Goal: Task Accomplishment & Management: Manage account settings

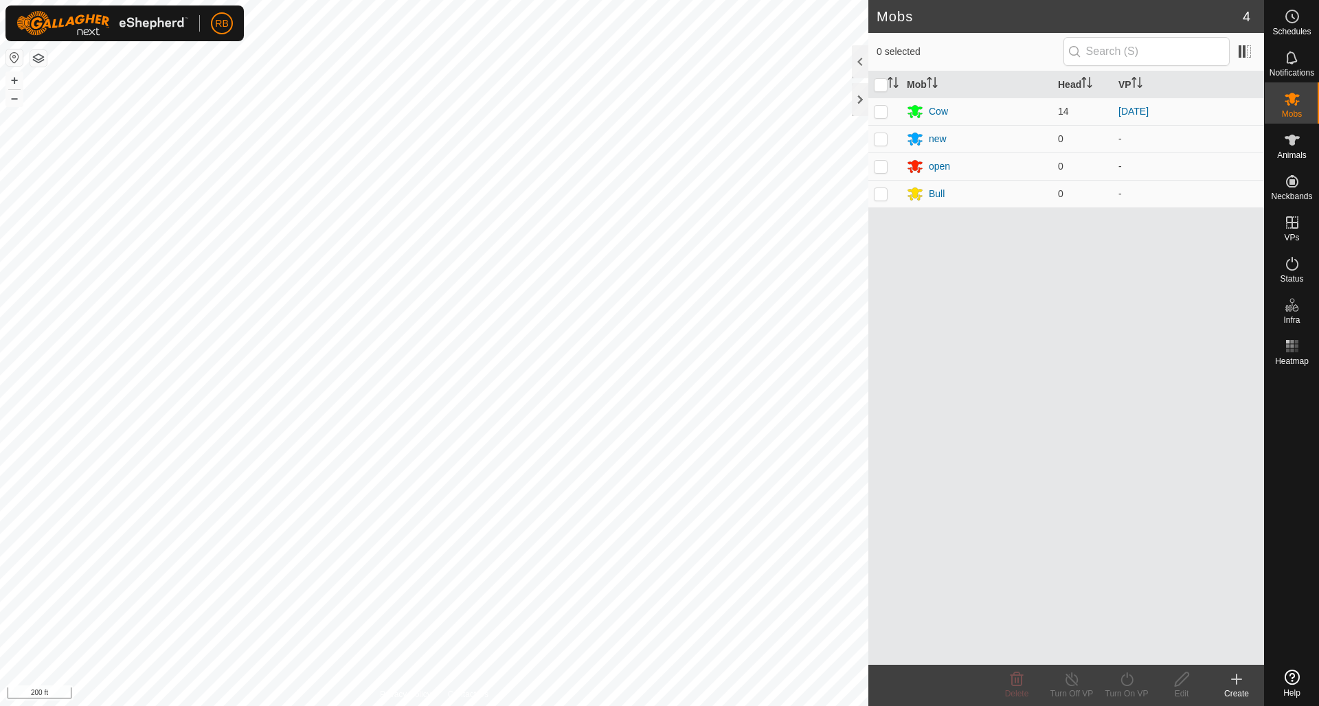
click at [1296, 16] on icon at bounding box center [1292, 16] width 16 height 16
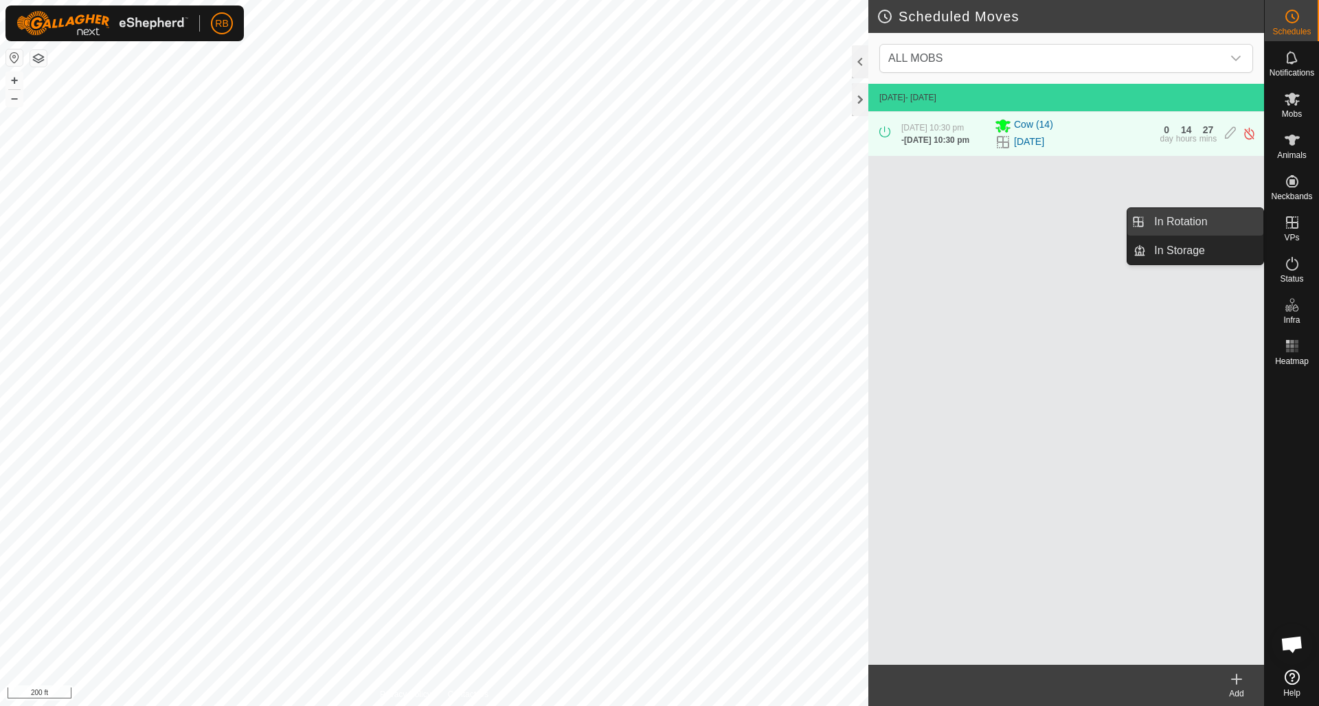
click at [1166, 221] on link "In Rotation" at bounding box center [1205, 221] width 118 height 27
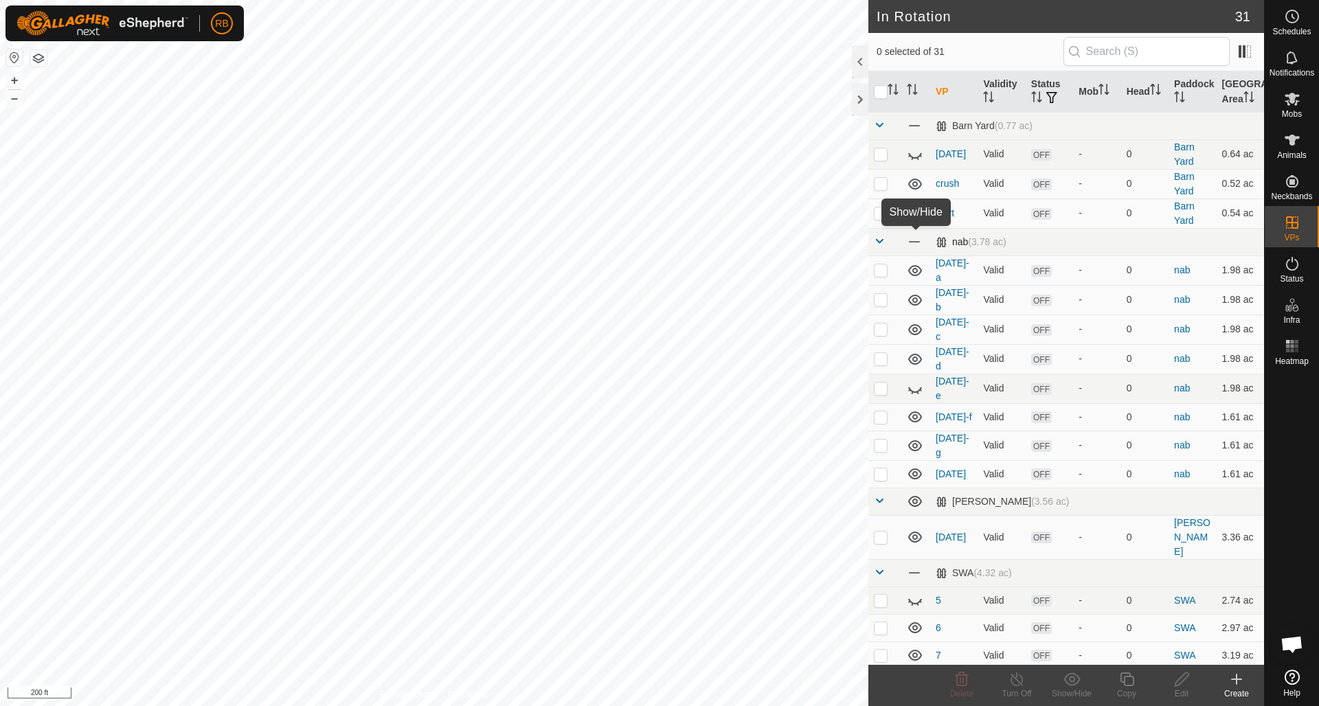
click at [914, 242] on span at bounding box center [914, 241] width 15 height 15
click at [914, 242] on icon at bounding box center [915, 242] width 16 height 16
click at [914, 242] on icon at bounding box center [916, 241] width 14 height 11
click at [917, 496] on icon at bounding box center [916, 501] width 14 height 11
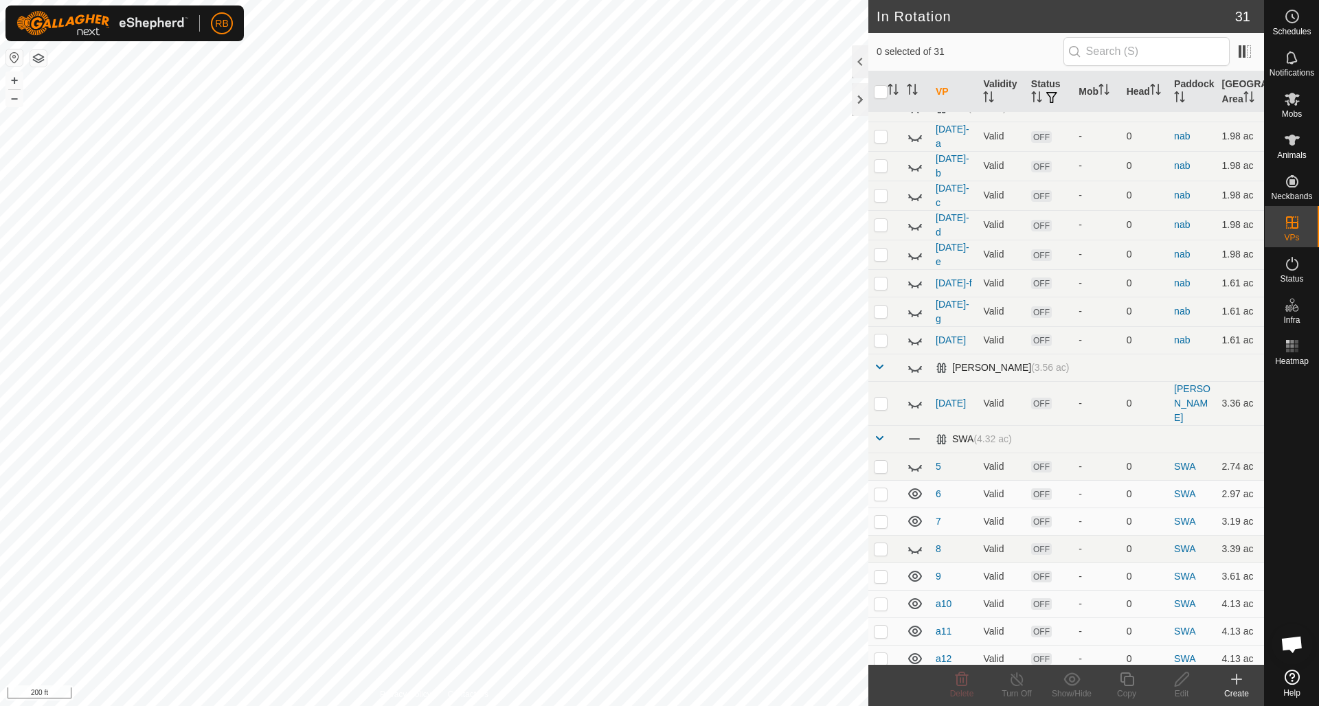
scroll to position [135, 0]
click at [918, 430] on span at bounding box center [914, 437] width 15 height 15
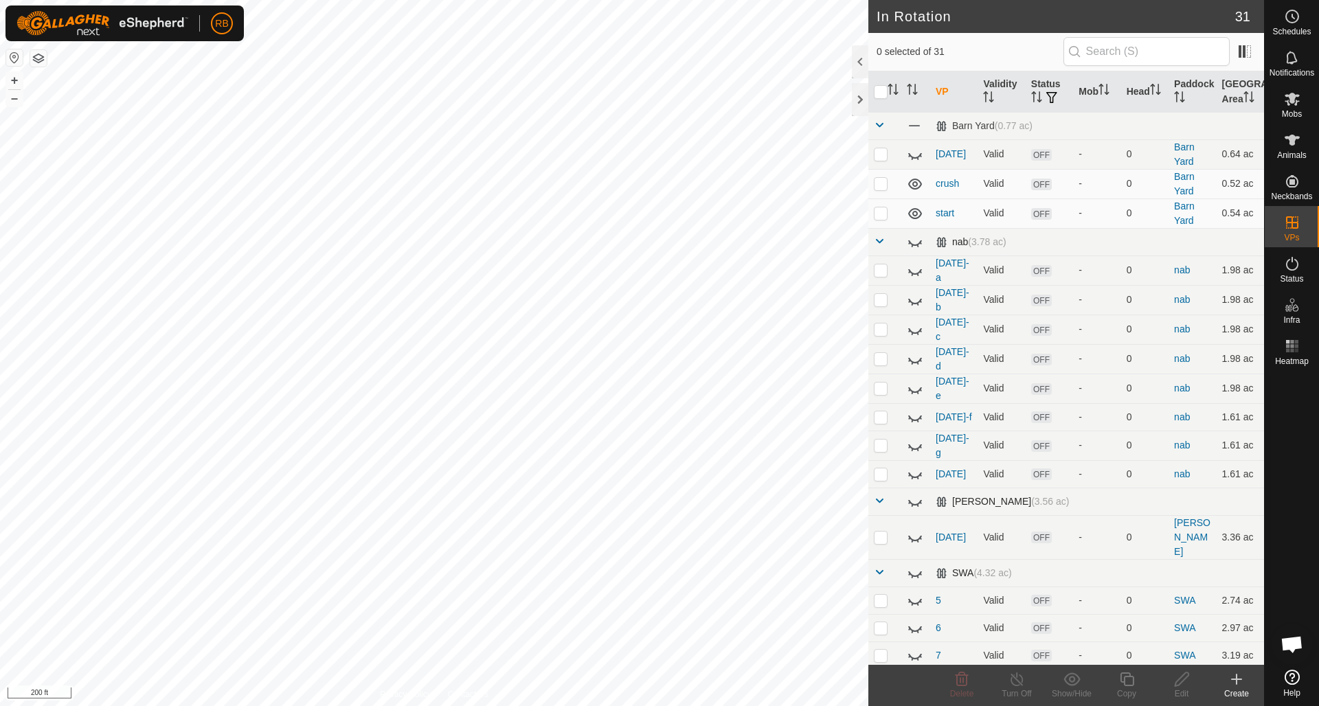
scroll to position [0, 0]
click at [882, 214] on p-checkbox at bounding box center [881, 213] width 14 height 11
checkbox input "true"
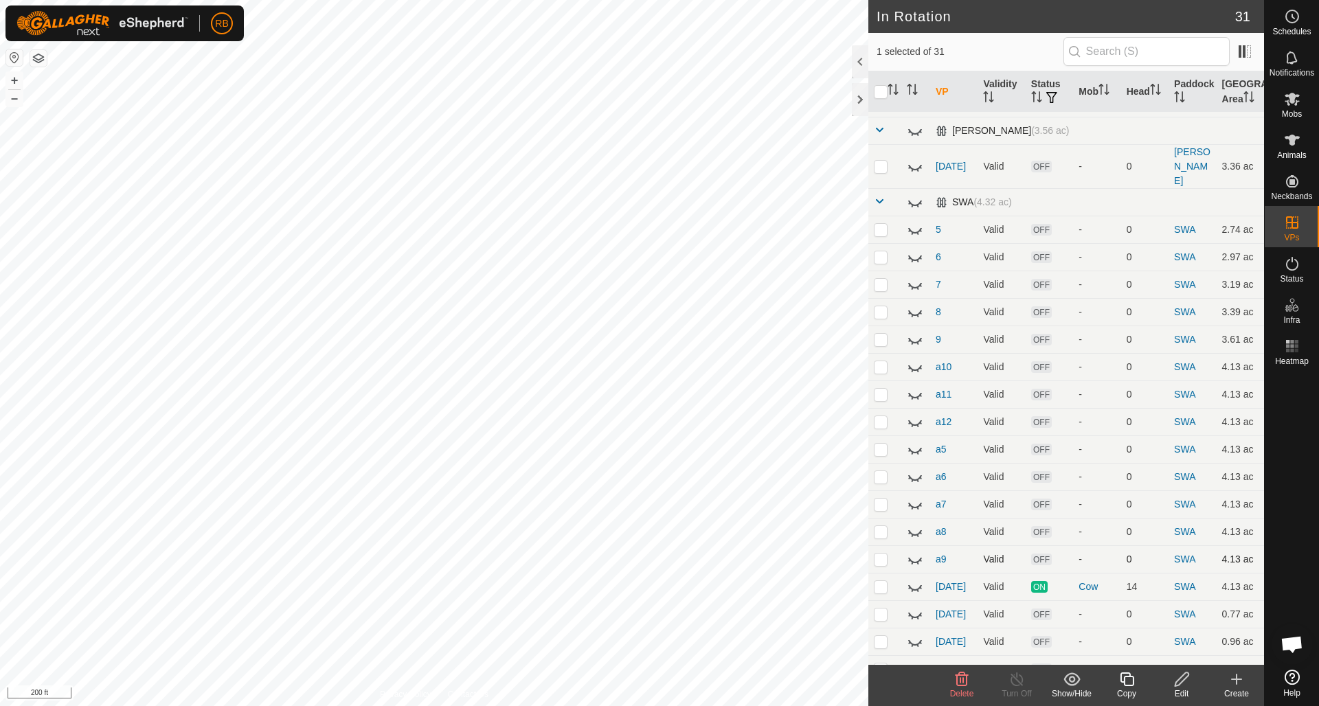
scroll to position [372, 0]
click at [917, 578] on icon at bounding box center [915, 586] width 16 height 16
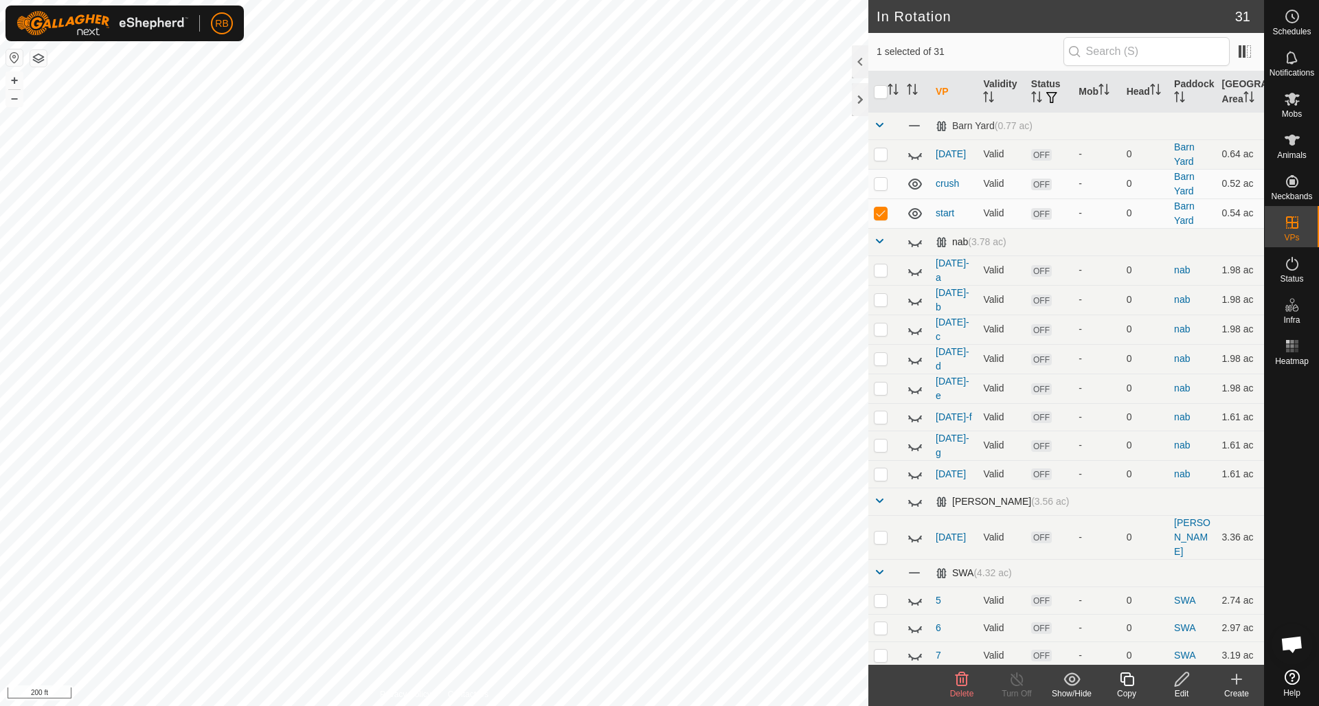
scroll to position [0, 0]
click at [1130, 680] on icon at bounding box center [1127, 679] width 17 height 16
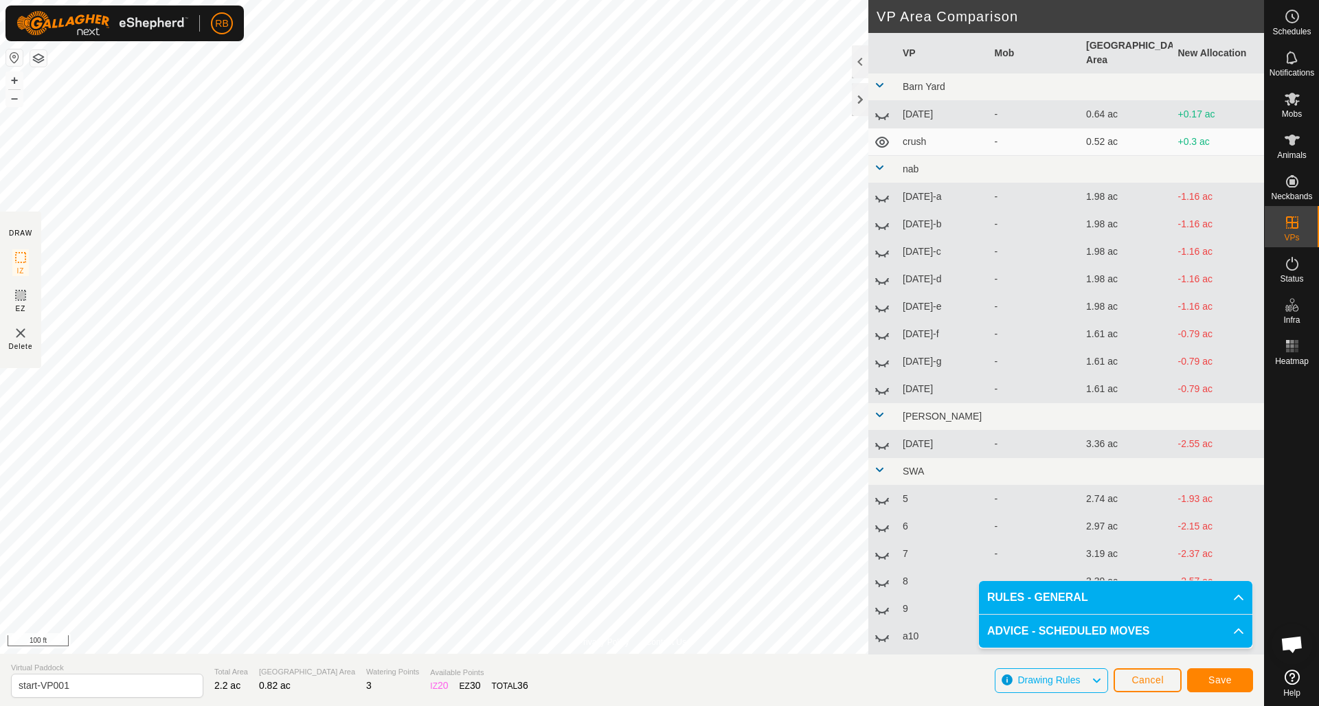
click at [1229, 682] on span "Save" at bounding box center [1220, 680] width 23 height 11
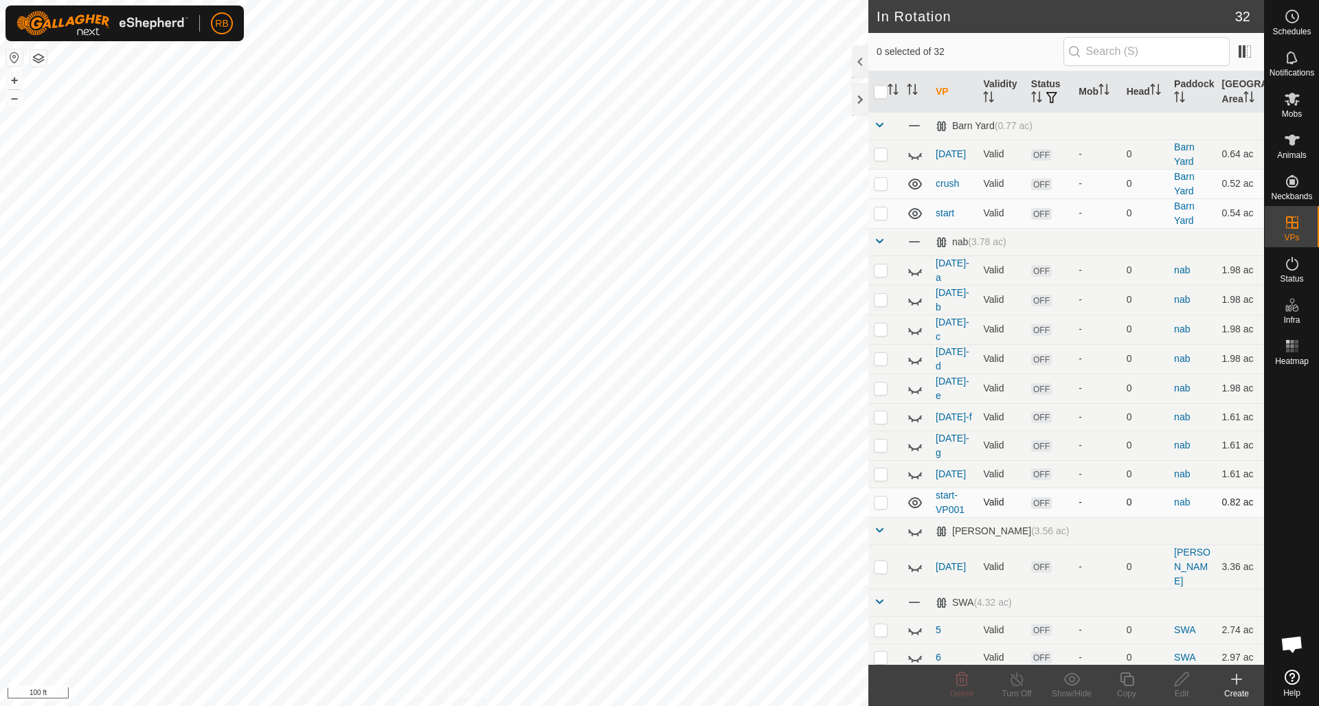
click at [884, 497] on p-checkbox at bounding box center [881, 502] width 14 height 11
checkbox input "true"
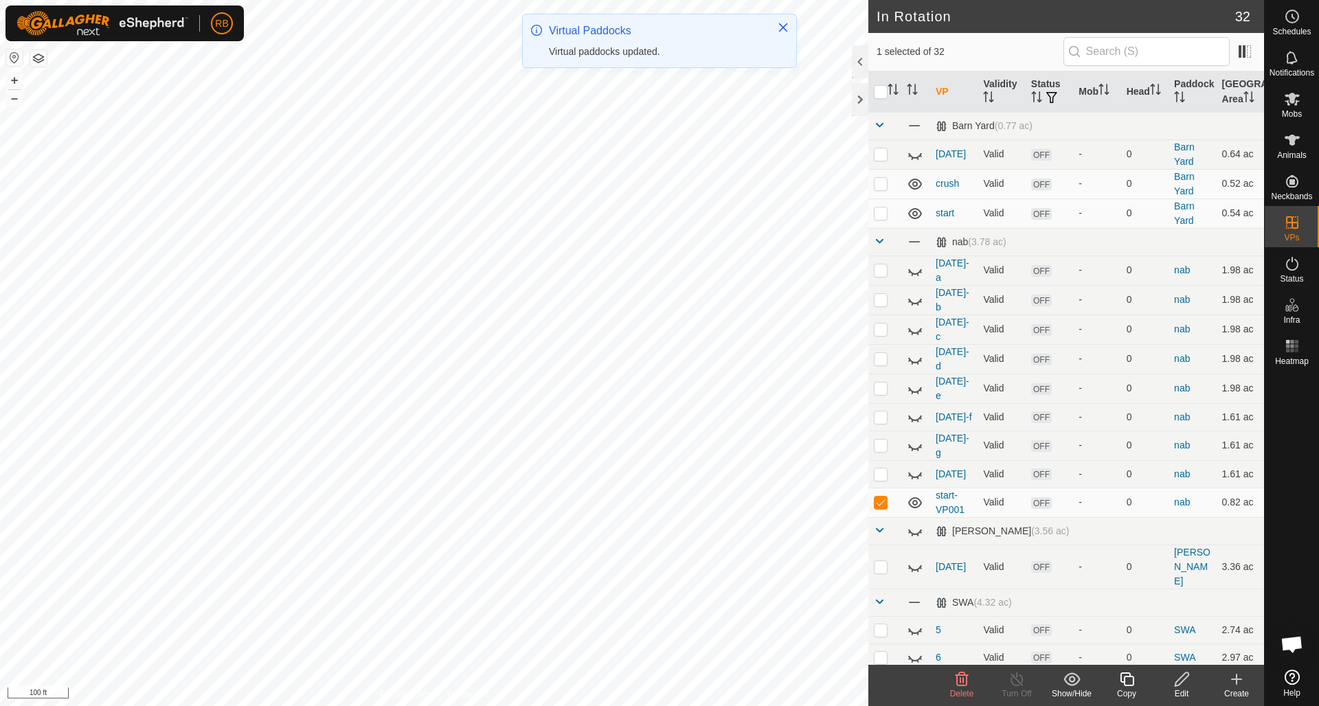
click at [1131, 679] on icon at bounding box center [1127, 679] width 17 height 16
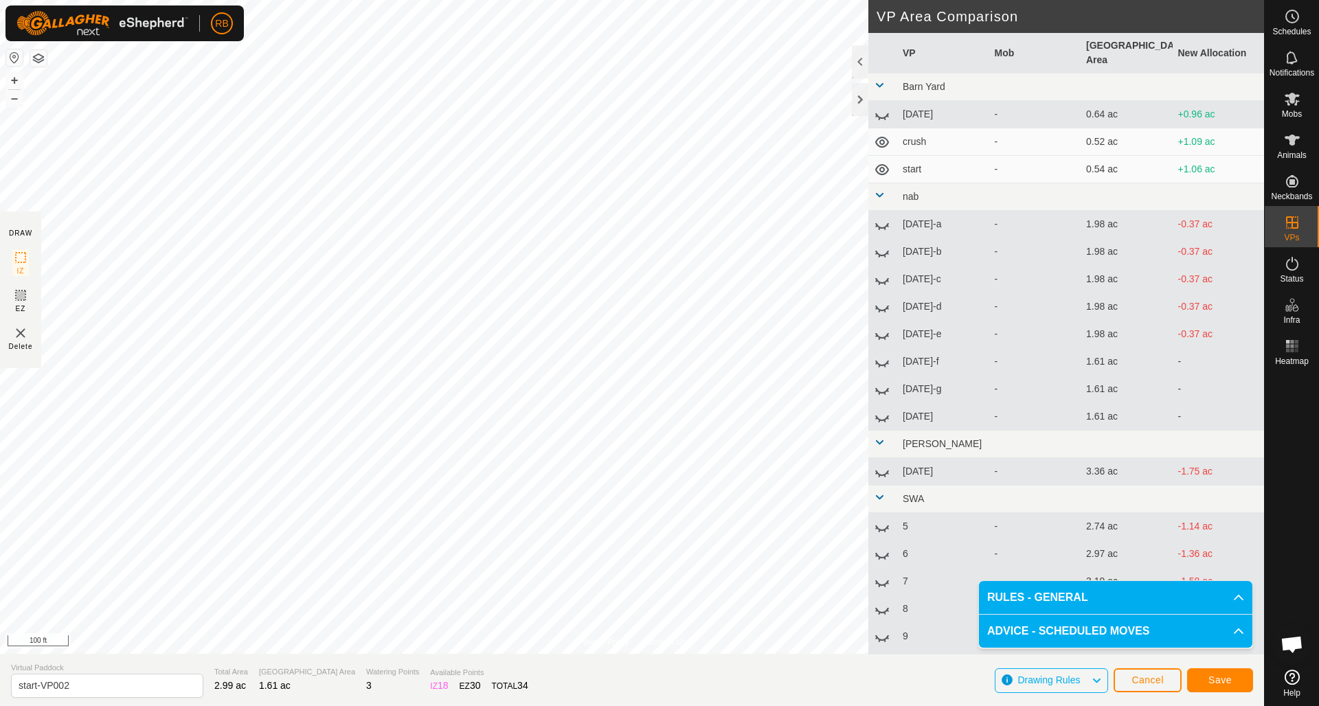
click at [1223, 682] on span "Save" at bounding box center [1220, 680] width 23 height 11
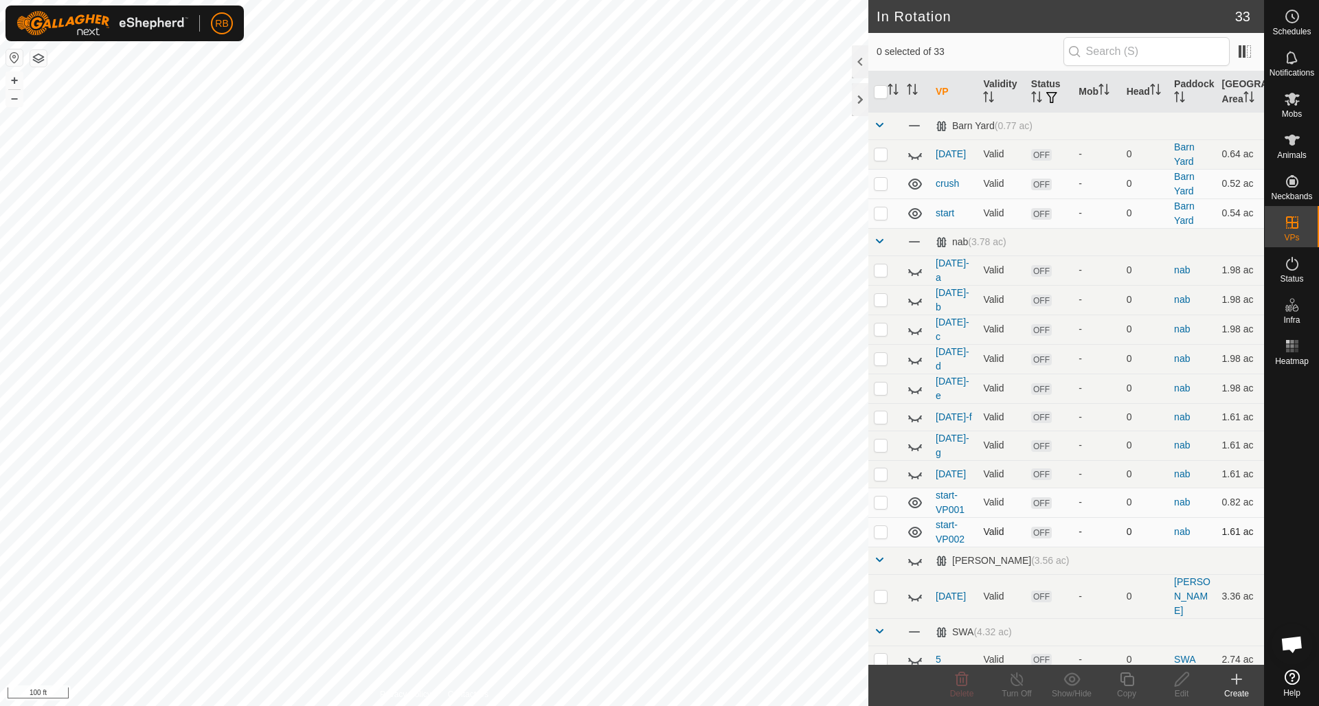
click at [883, 526] on p-checkbox at bounding box center [881, 531] width 14 height 11
checkbox input "true"
click at [1130, 682] on icon at bounding box center [1127, 679] width 17 height 16
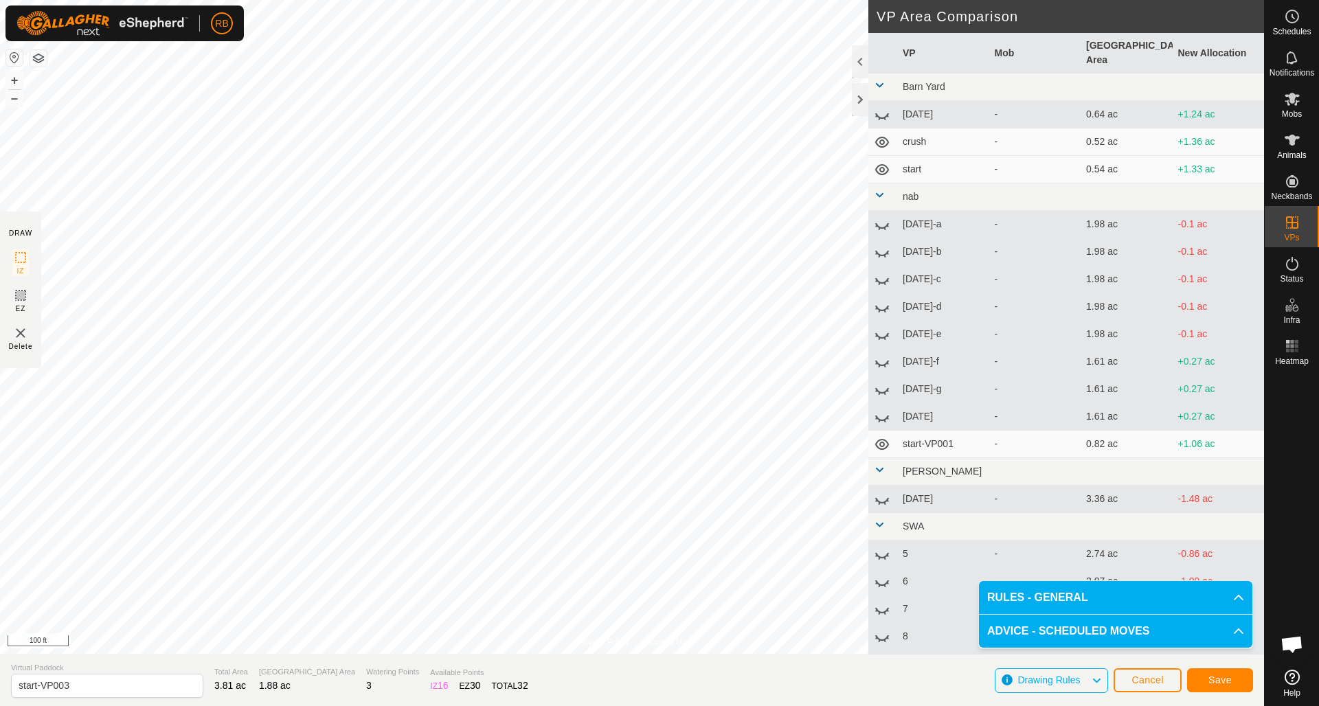
click at [1227, 682] on span "Save" at bounding box center [1220, 680] width 23 height 11
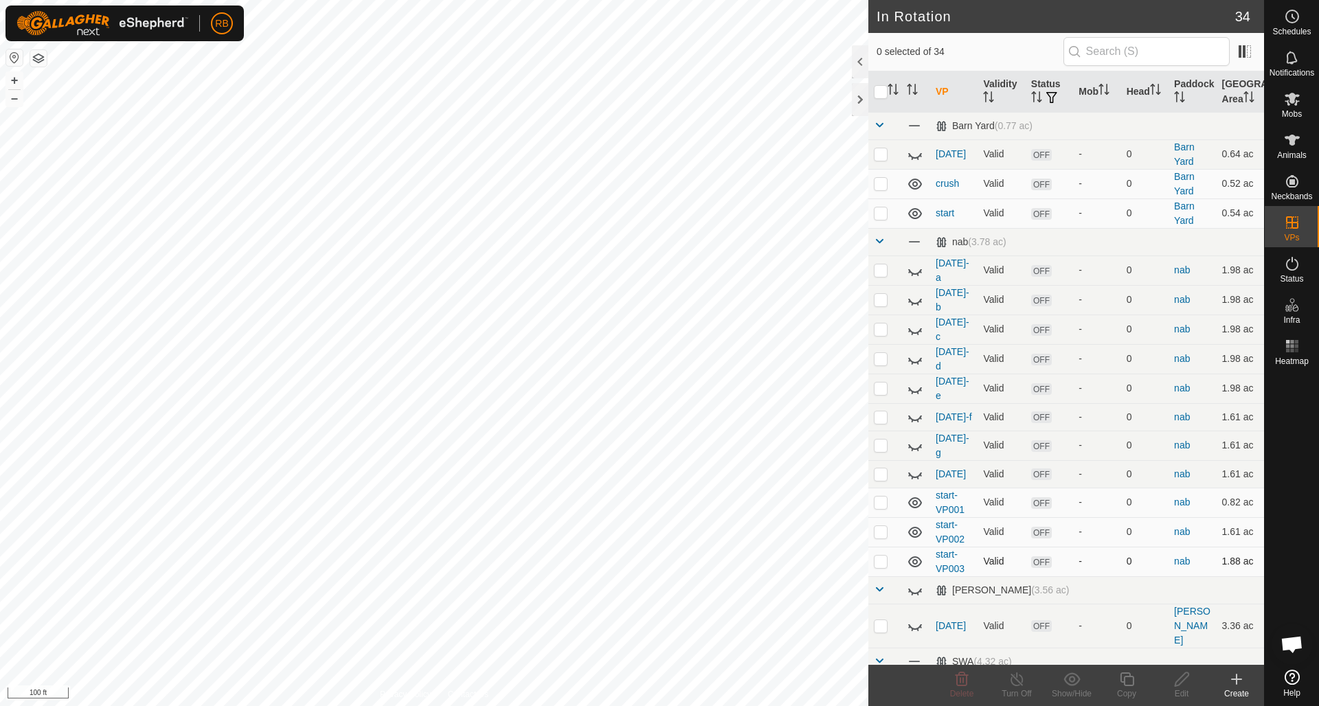
click at [884, 556] on p-checkbox at bounding box center [881, 561] width 14 height 11
checkbox input "true"
click at [1128, 673] on icon at bounding box center [1127, 680] width 14 height 14
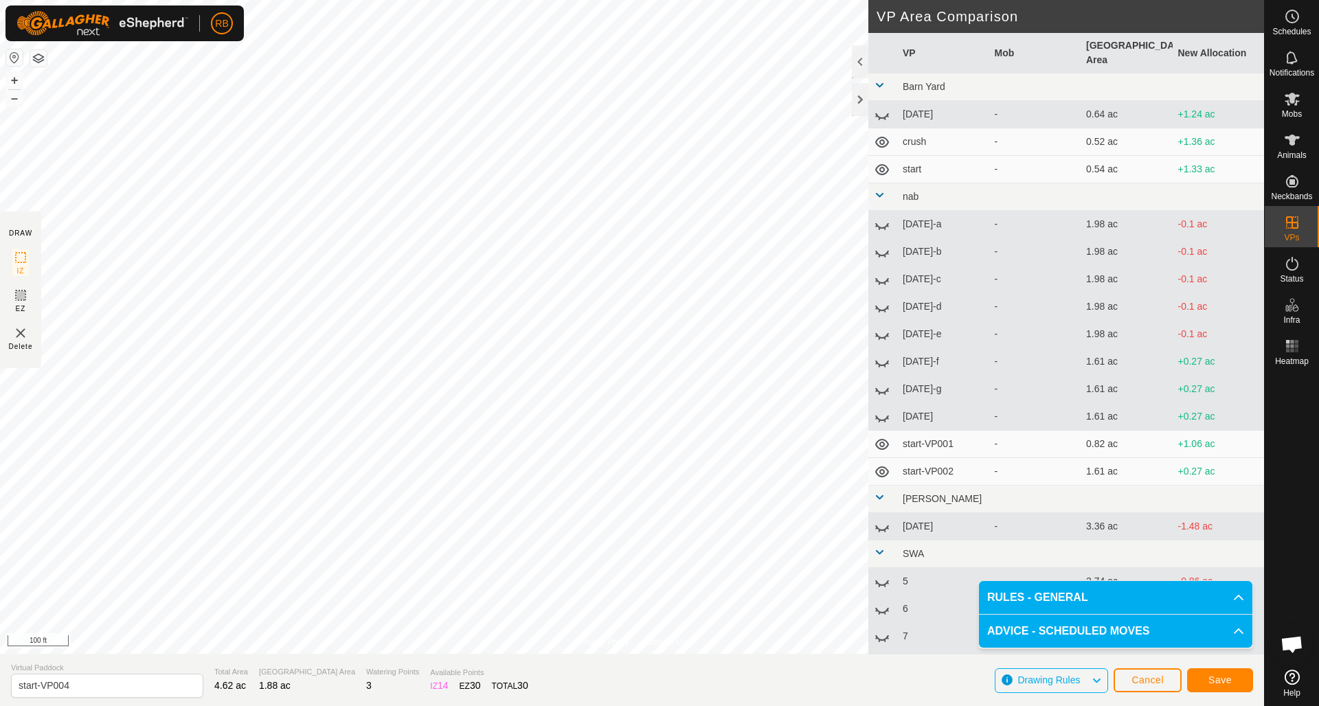
click at [1241, 682] on button "Save" at bounding box center [1221, 681] width 66 height 24
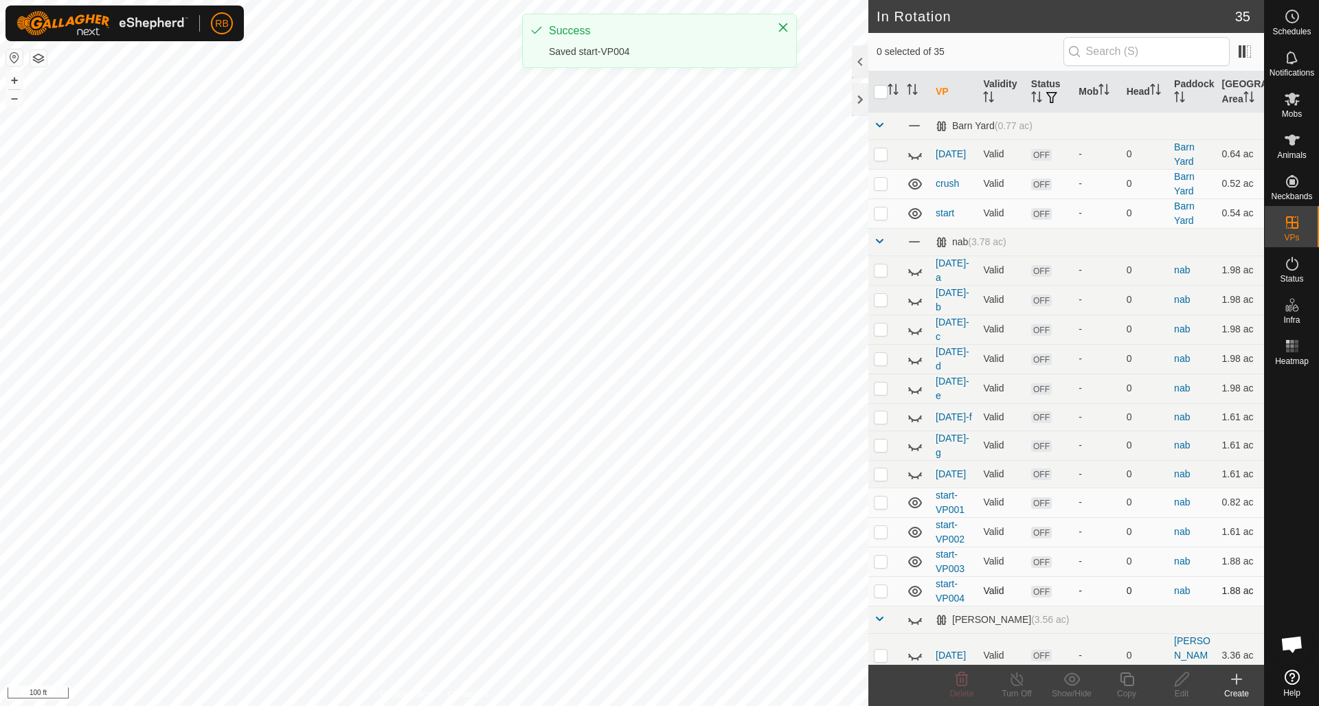
click at [880, 586] on p-checkbox at bounding box center [881, 591] width 14 height 11
checkbox input "true"
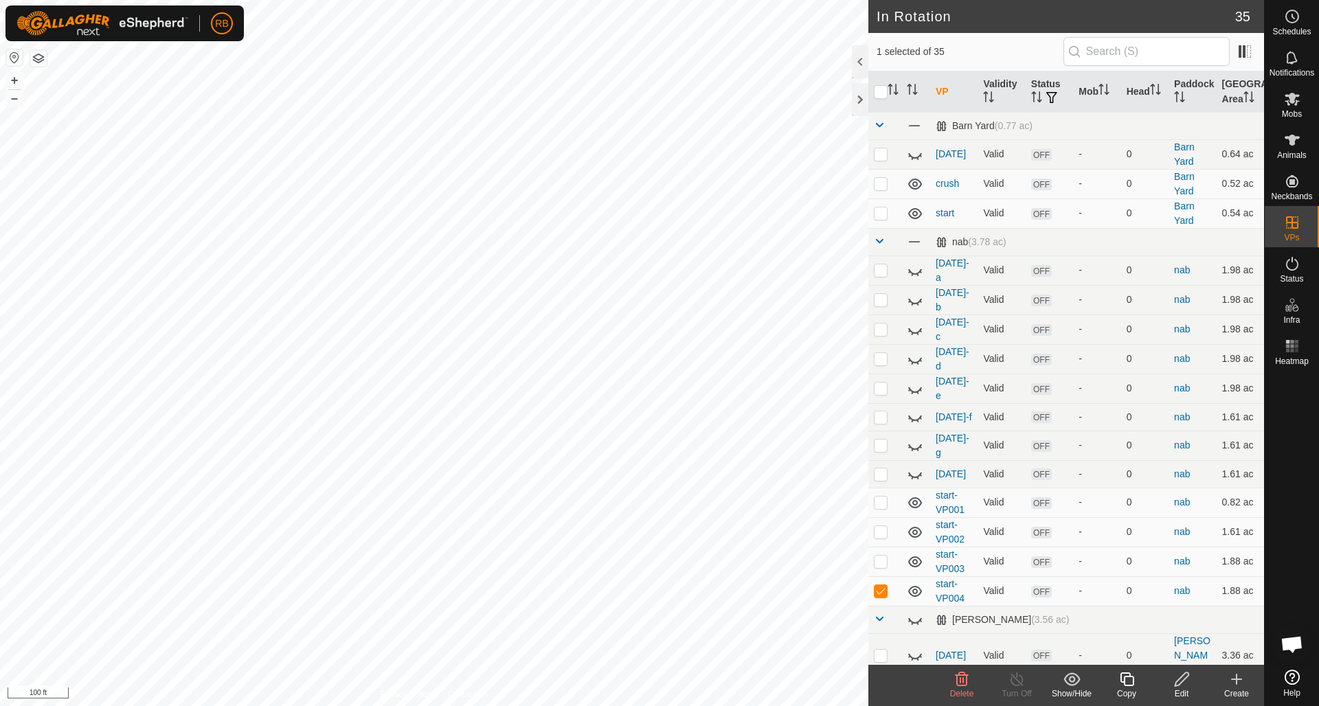
click at [1130, 677] on icon at bounding box center [1127, 680] width 14 height 14
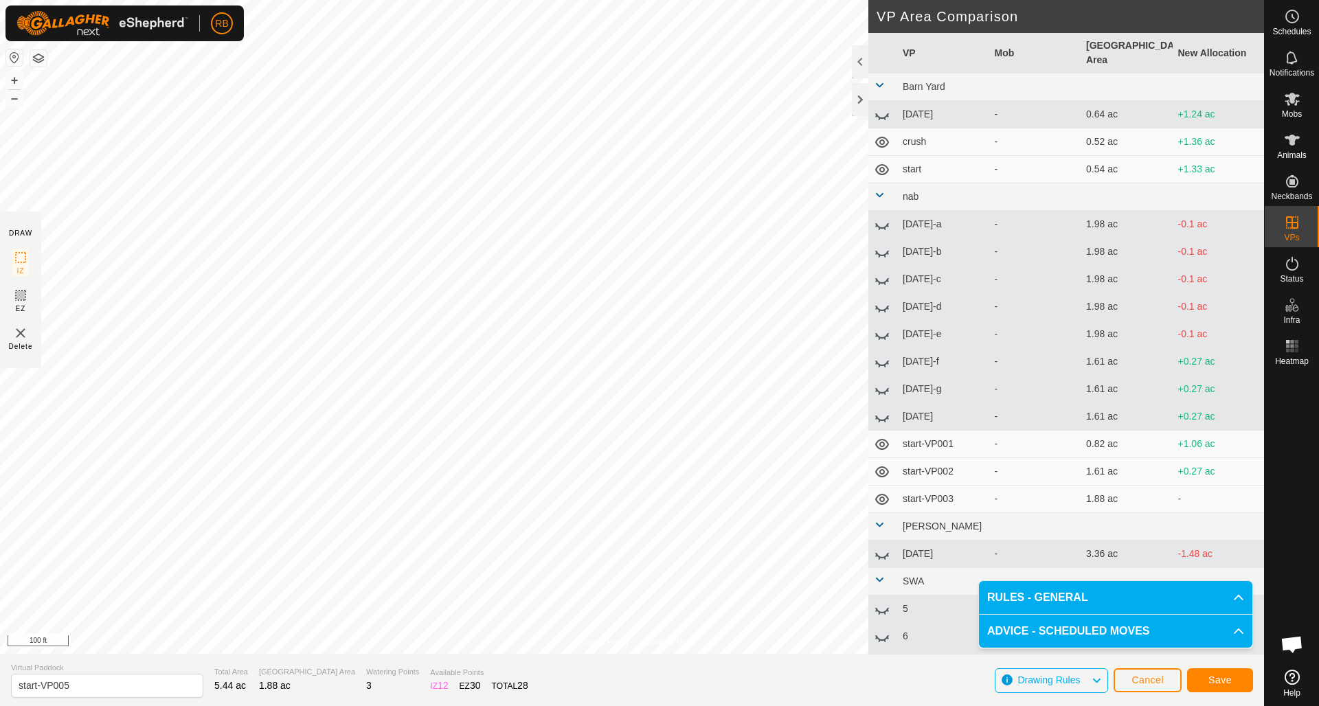
click at [1216, 683] on span "Save" at bounding box center [1220, 680] width 23 height 11
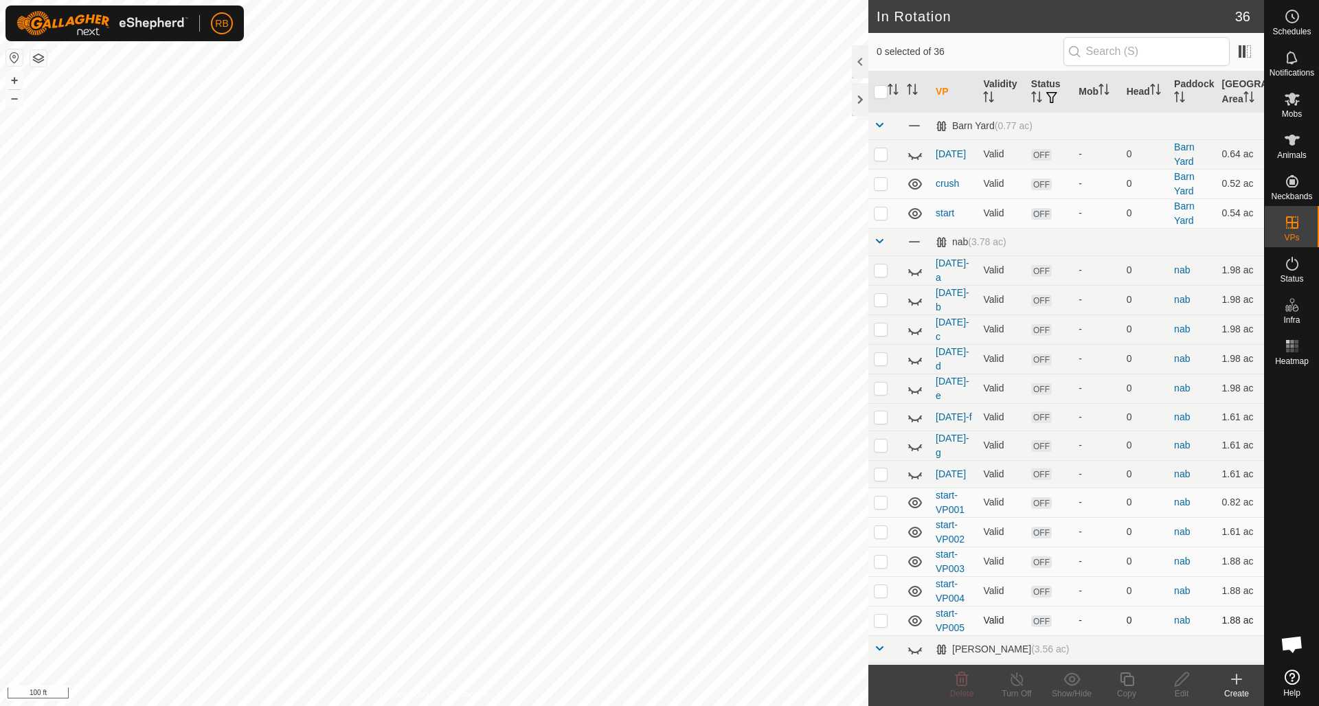
click at [880, 615] on p-checkbox at bounding box center [881, 620] width 14 height 11
checkbox input "true"
click at [1132, 680] on icon at bounding box center [1127, 679] width 17 height 16
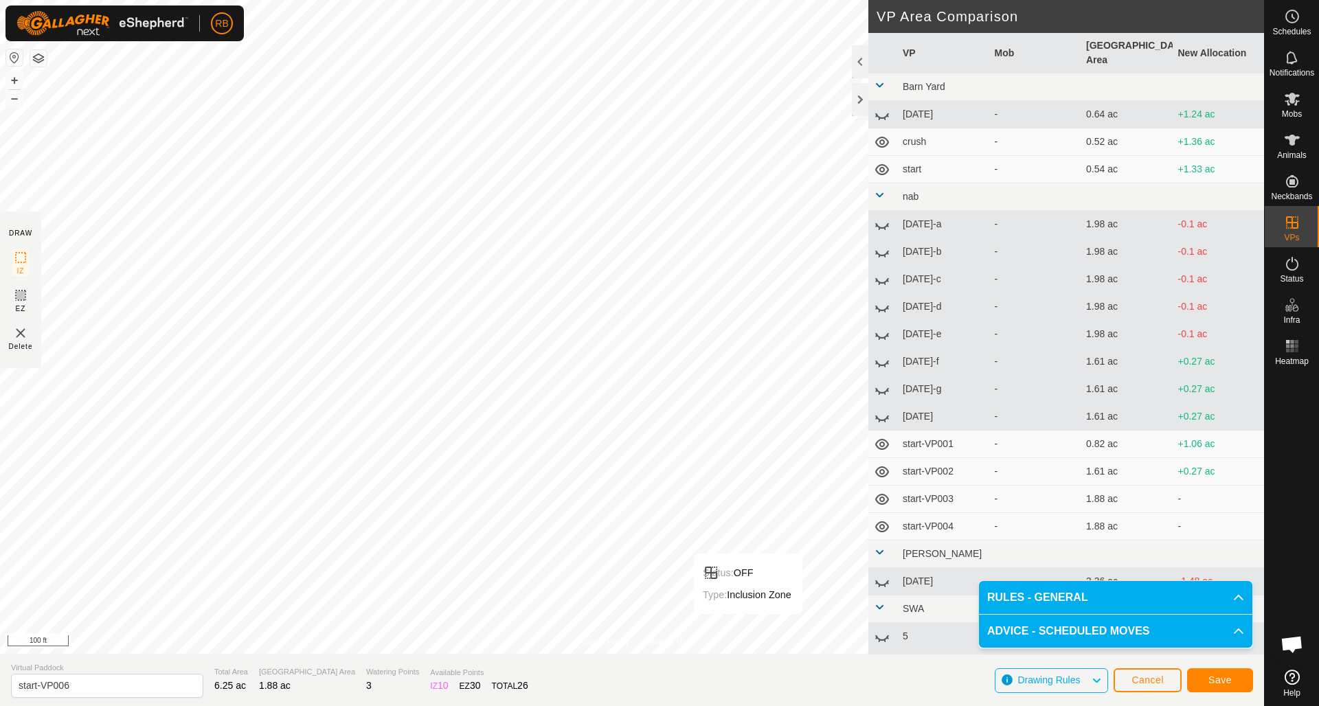
click at [1236, 677] on button "Save" at bounding box center [1221, 681] width 66 height 24
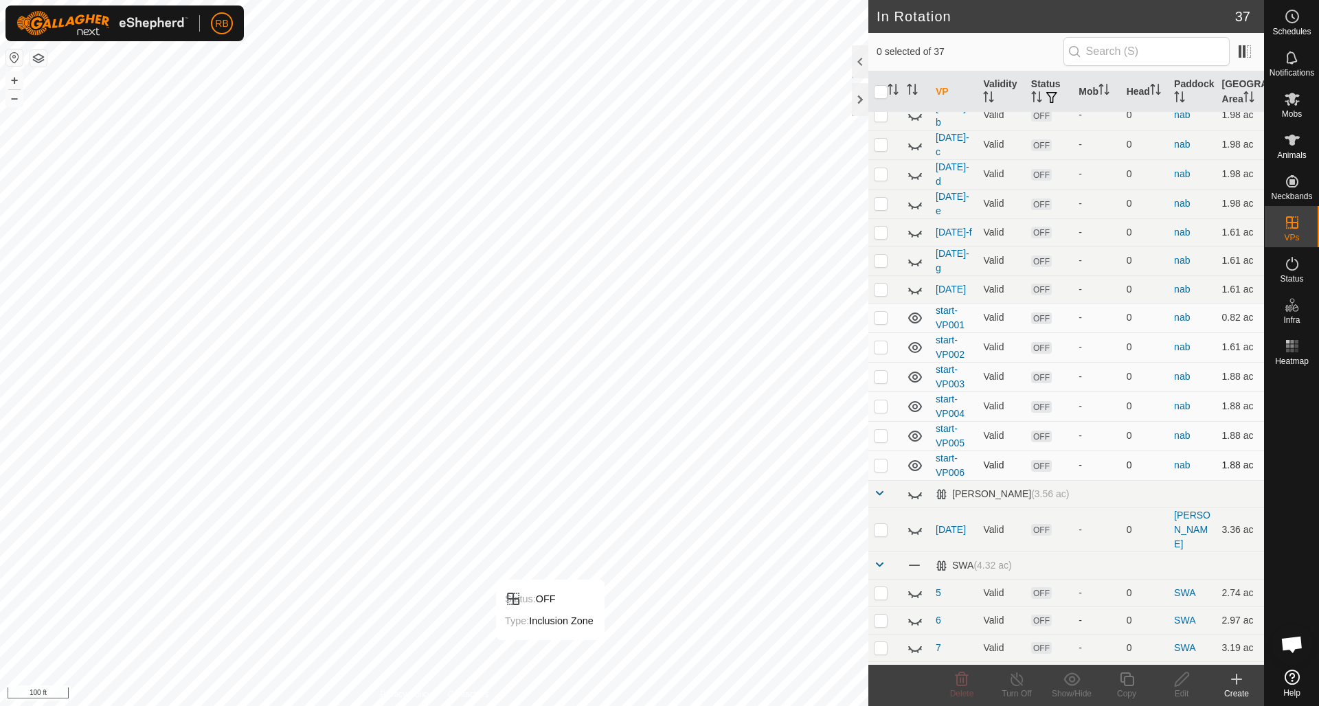
scroll to position [186, 0]
click at [887, 459] on p-checkbox at bounding box center [881, 464] width 14 height 11
checkbox input "true"
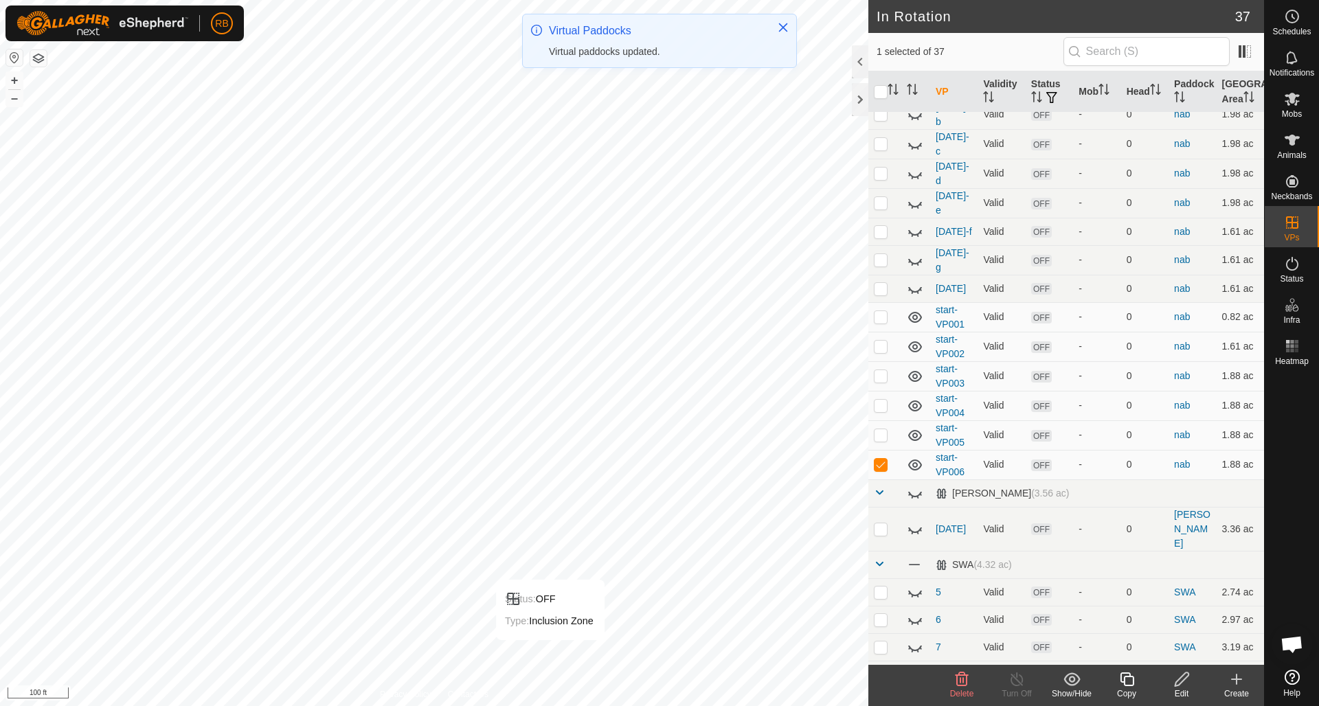
click at [1125, 678] on icon at bounding box center [1127, 680] width 14 height 14
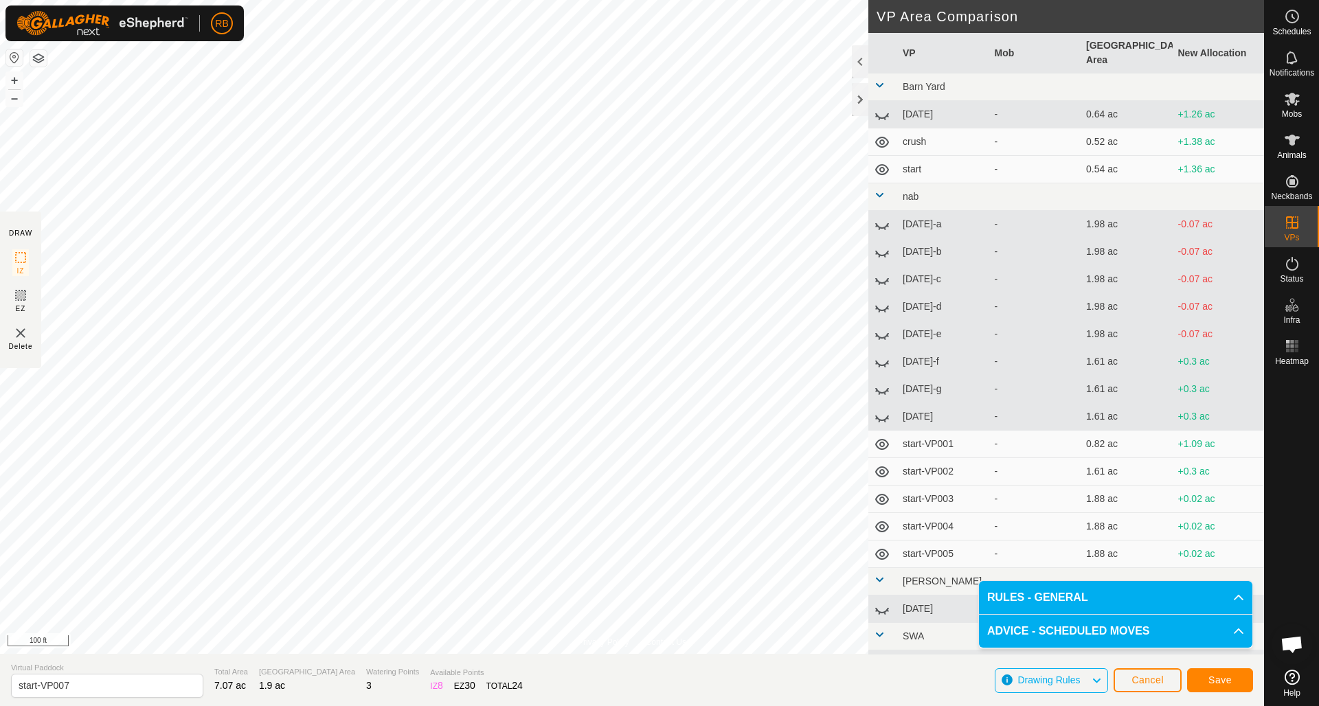
click at [1229, 677] on span "Save" at bounding box center [1220, 680] width 23 height 11
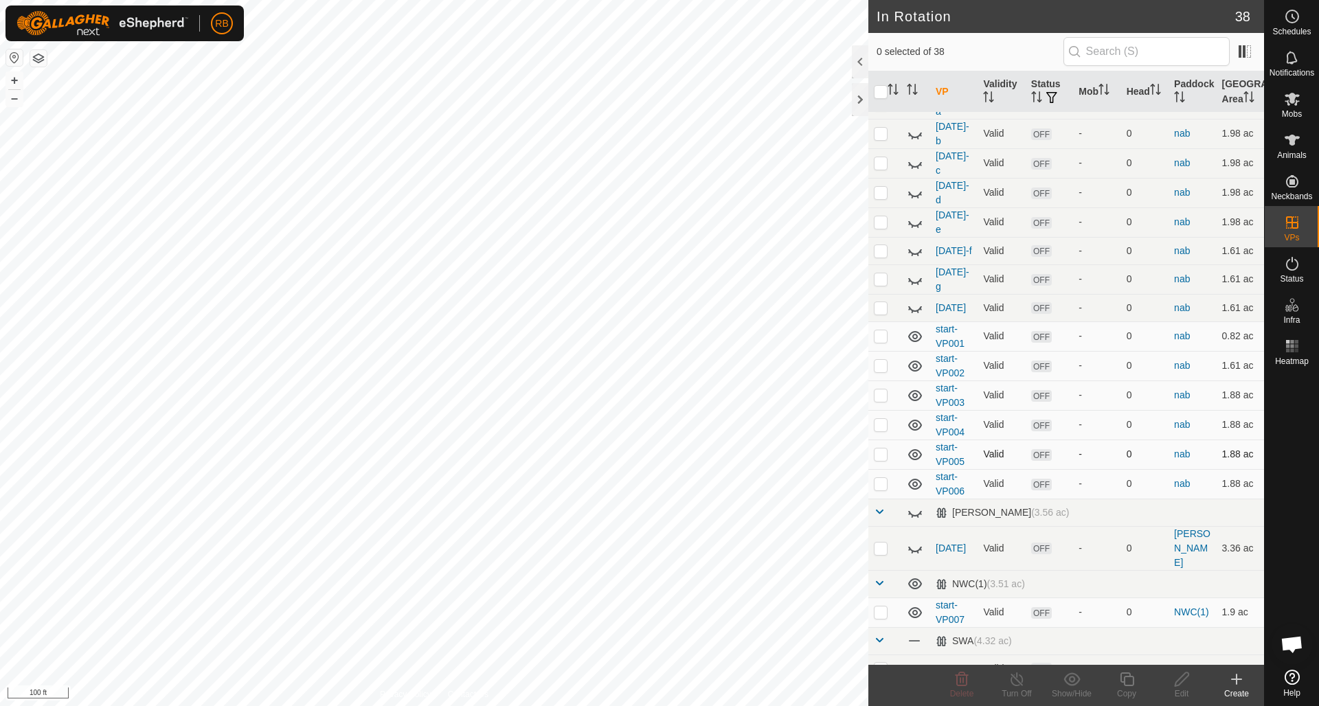
scroll to position [171, 0]
click at [882, 602] on p-checkbox at bounding box center [881, 607] width 14 height 11
checkbox input "true"
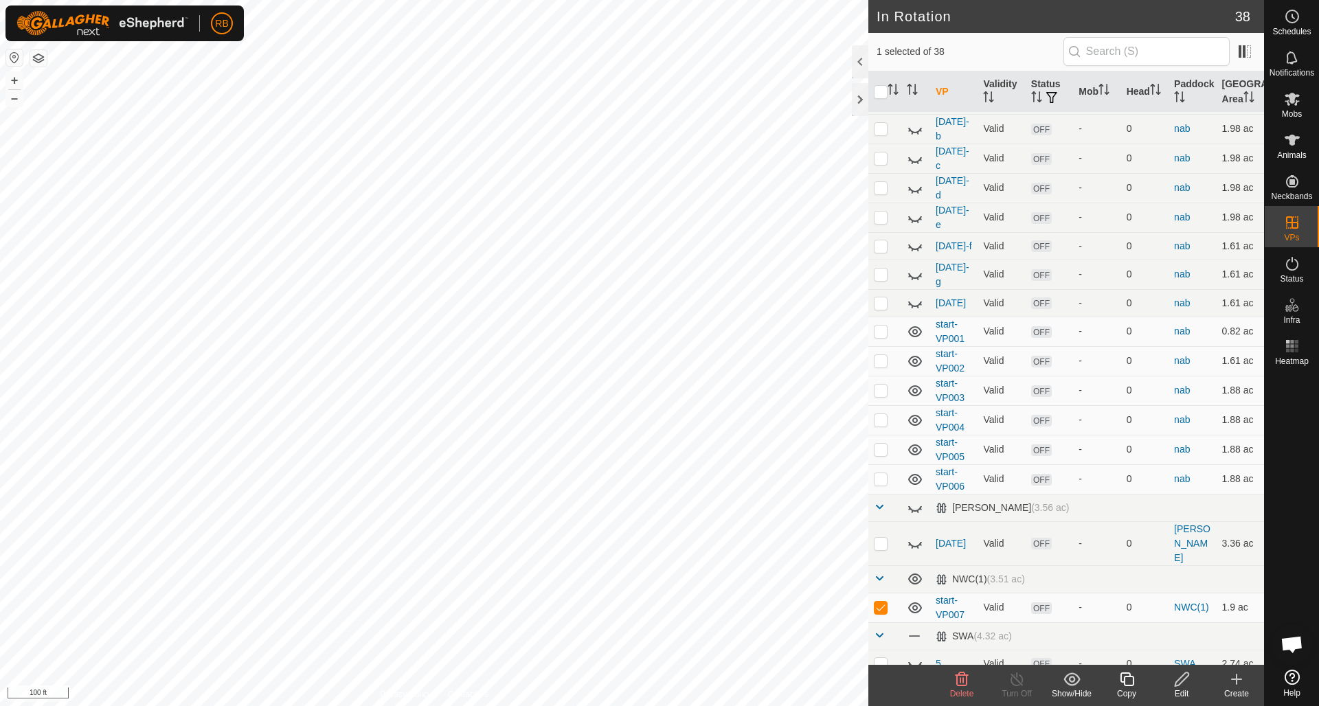
click at [1130, 680] on icon at bounding box center [1127, 679] width 17 height 16
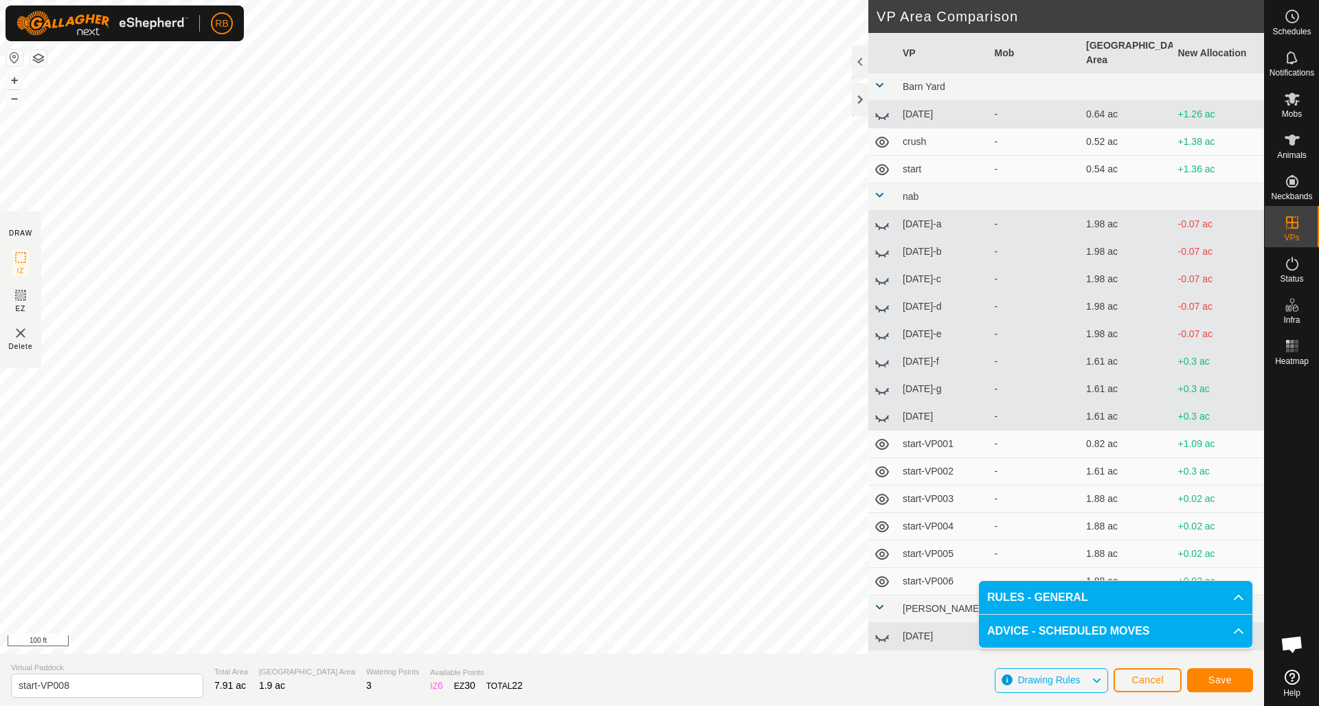
click at [1218, 676] on span "Save" at bounding box center [1220, 680] width 23 height 11
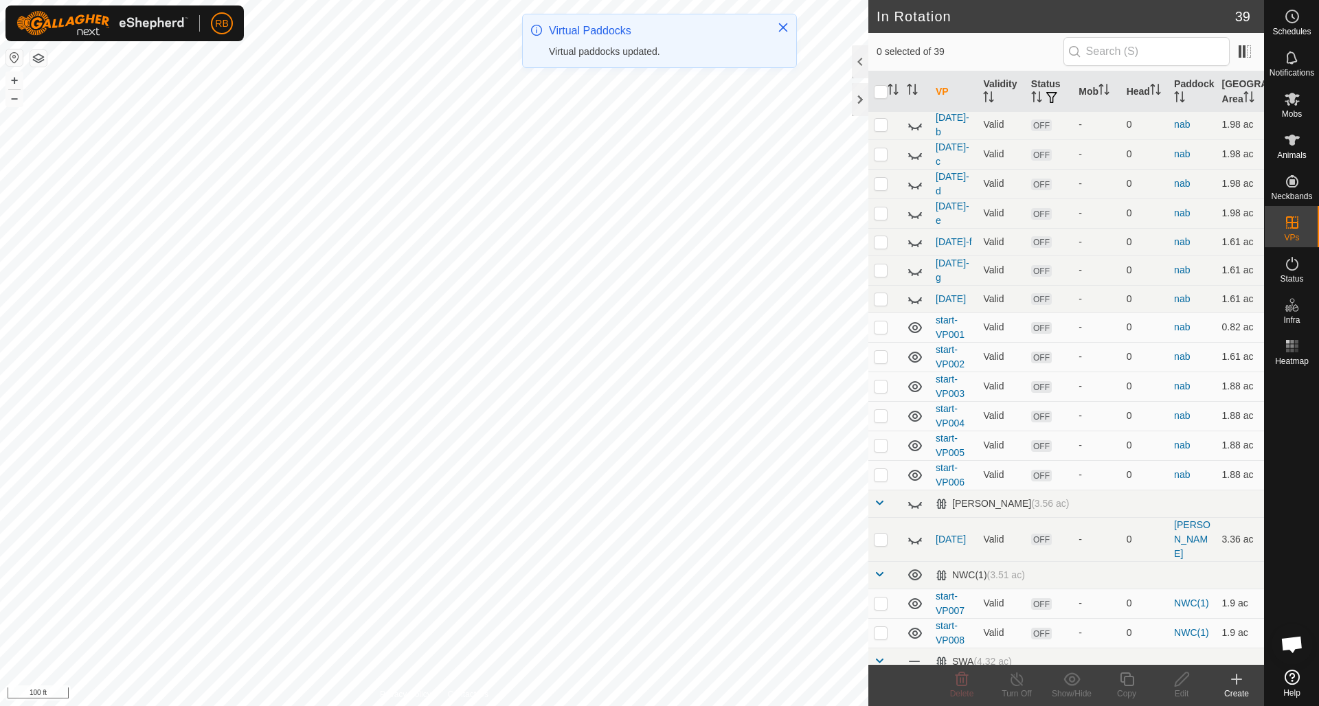
scroll to position [271, 0]
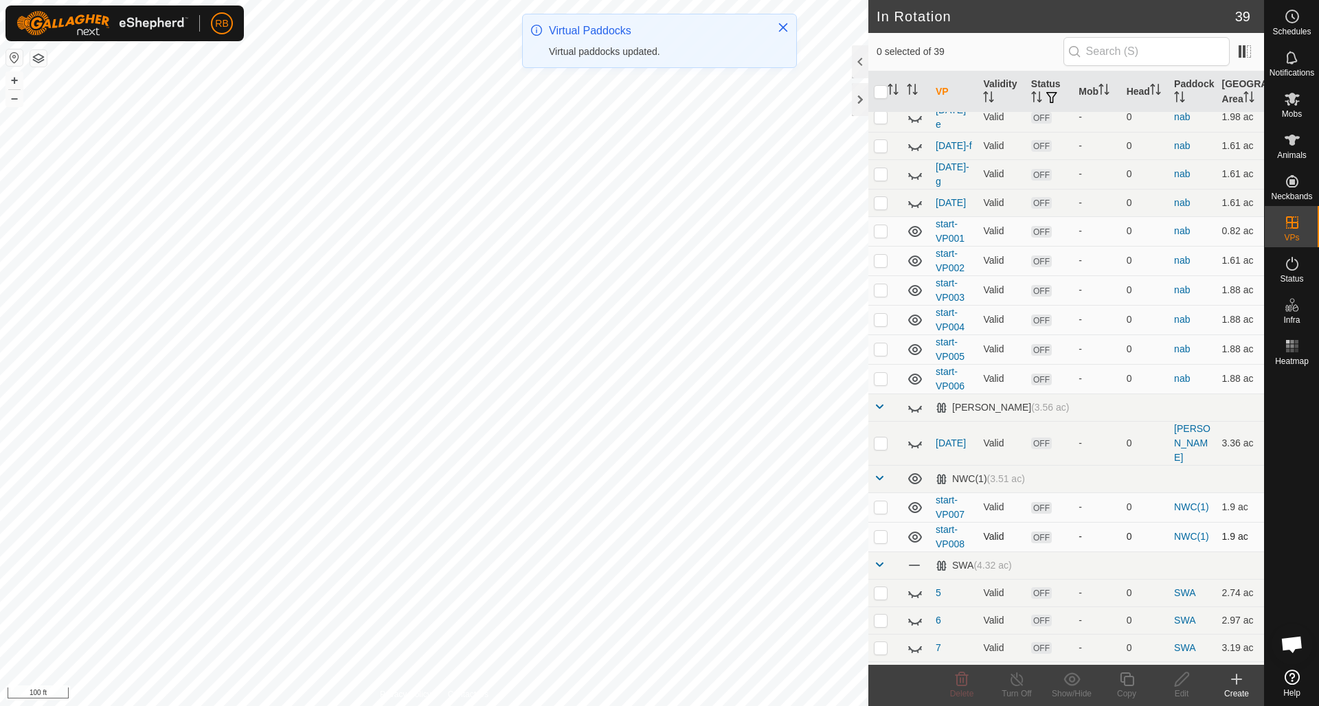
click at [880, 531] on p-checkbox at bounding box center [881, 536] width 14 height 11
checkbox input "true"
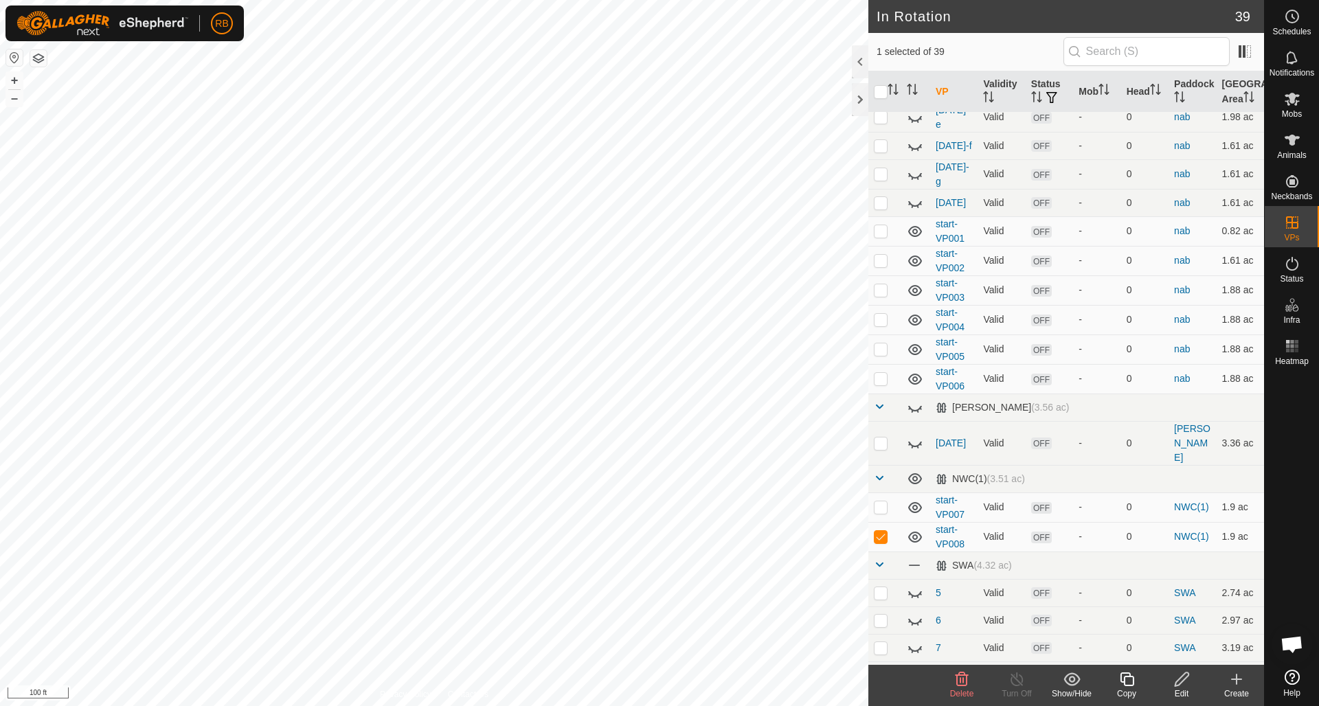
click at [1127, 680] on icon at bounding box center [1127, 679] width 17 height 16
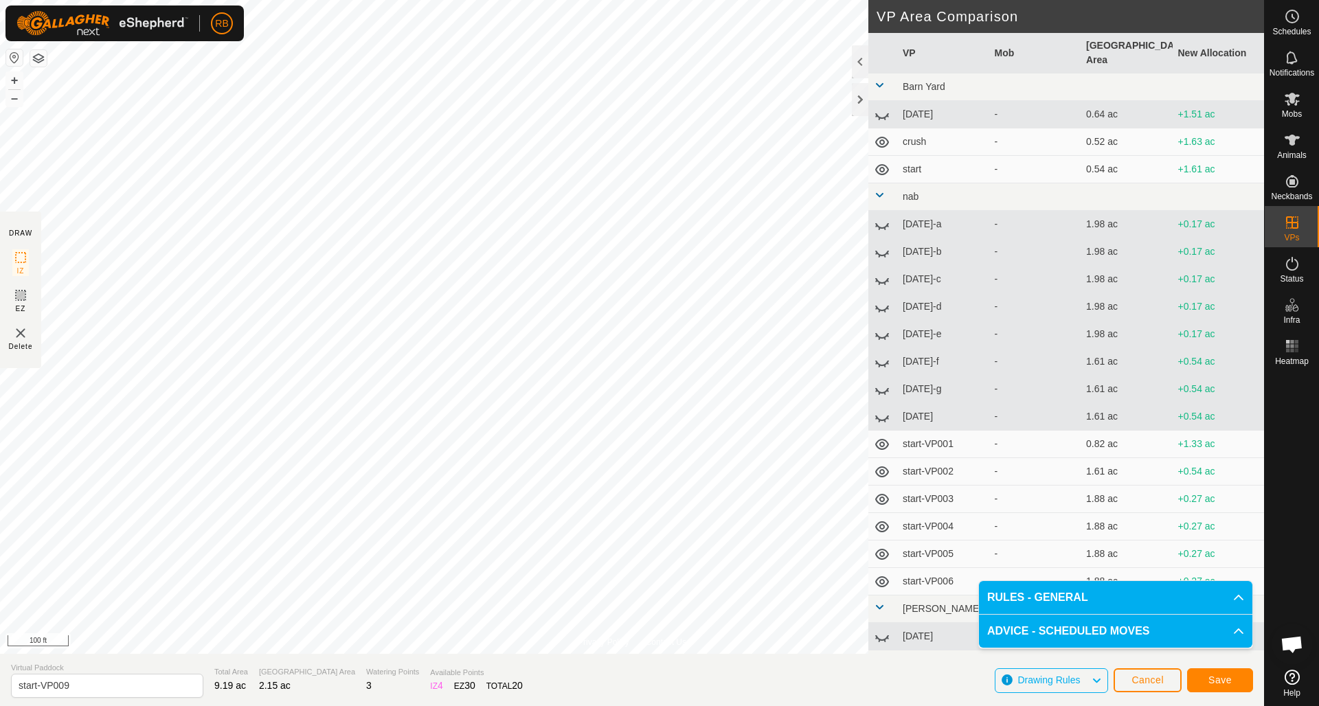
click at [1209, 683] on span "Save" at bounding box center [1220, 680] width 23 height 11
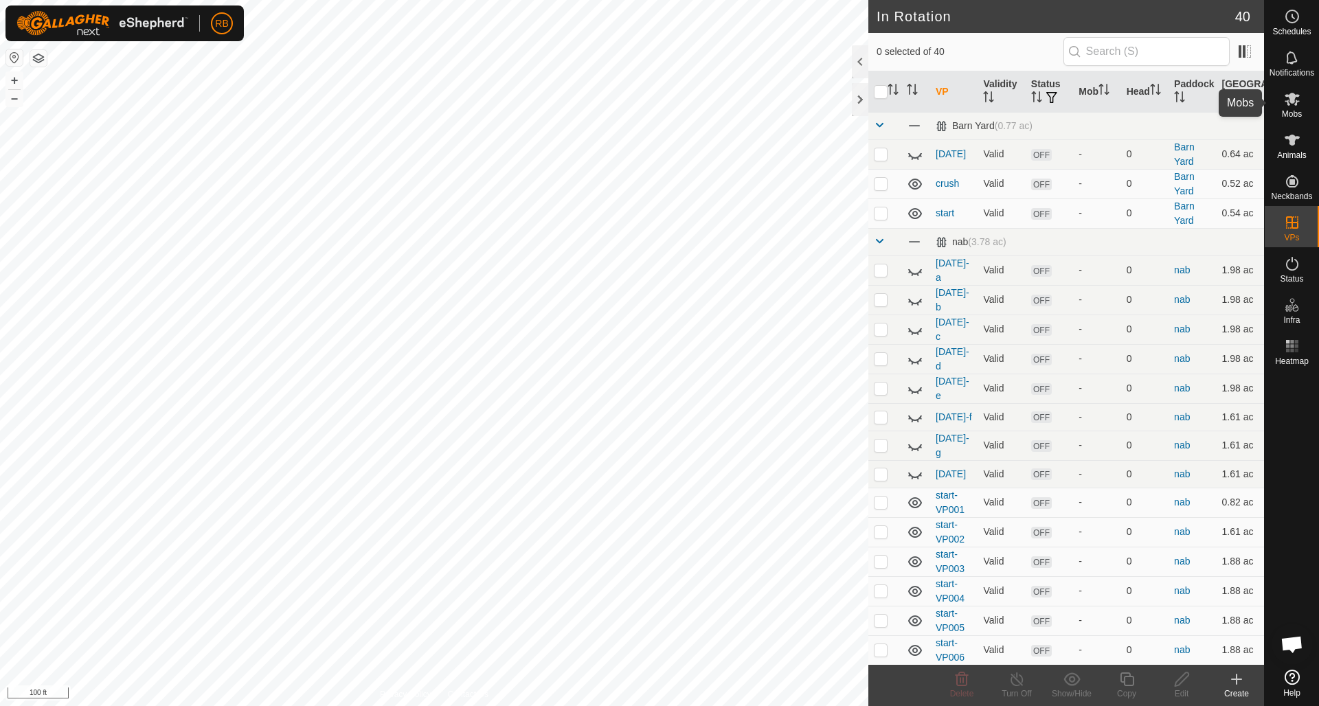
click at [1293, 102] on icon at bounding box center [1292, 99] width 15 height 13
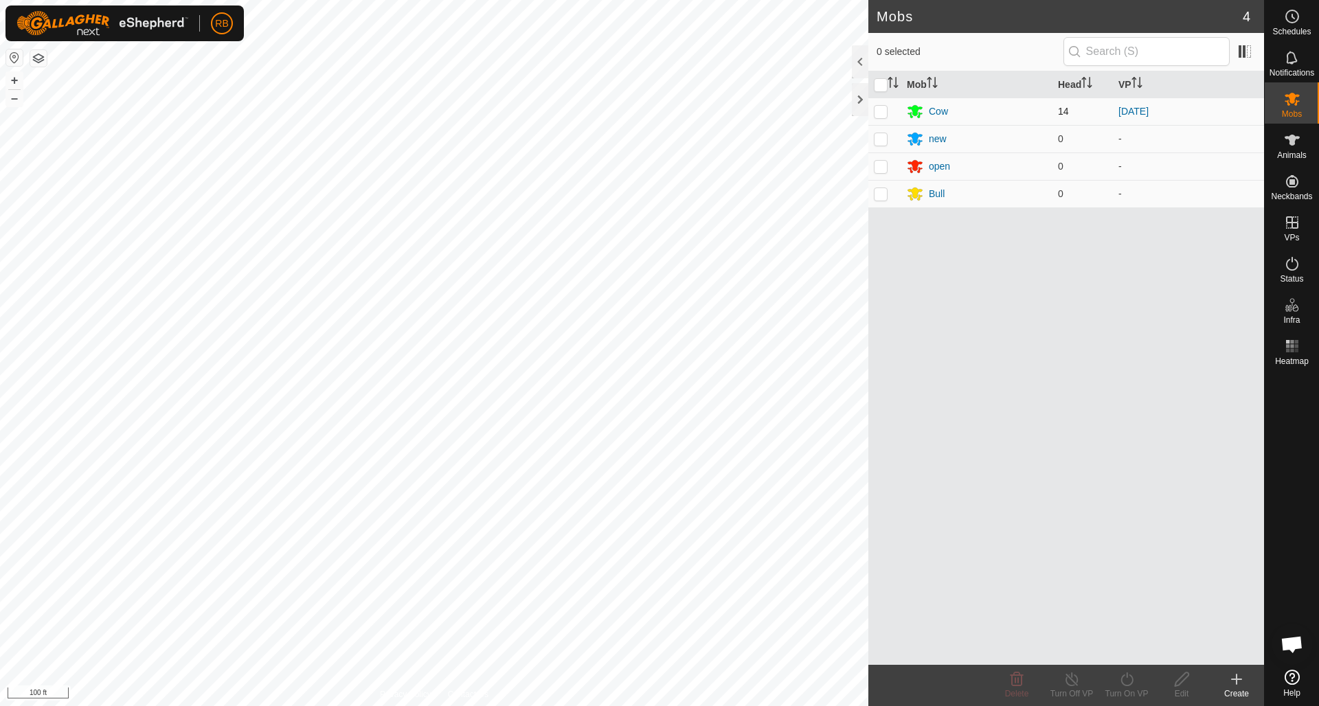
click at [884, 111] on p-checkbox at bounding box center [881, 111] width 14 height 11
checkbox input "true"
click at [1126, 678] on icon at bounding box center [1127, 679] width 17 height 16
click at [1126, 621] on link "Later" at bounding box center [1168, 620] width 136 height 27
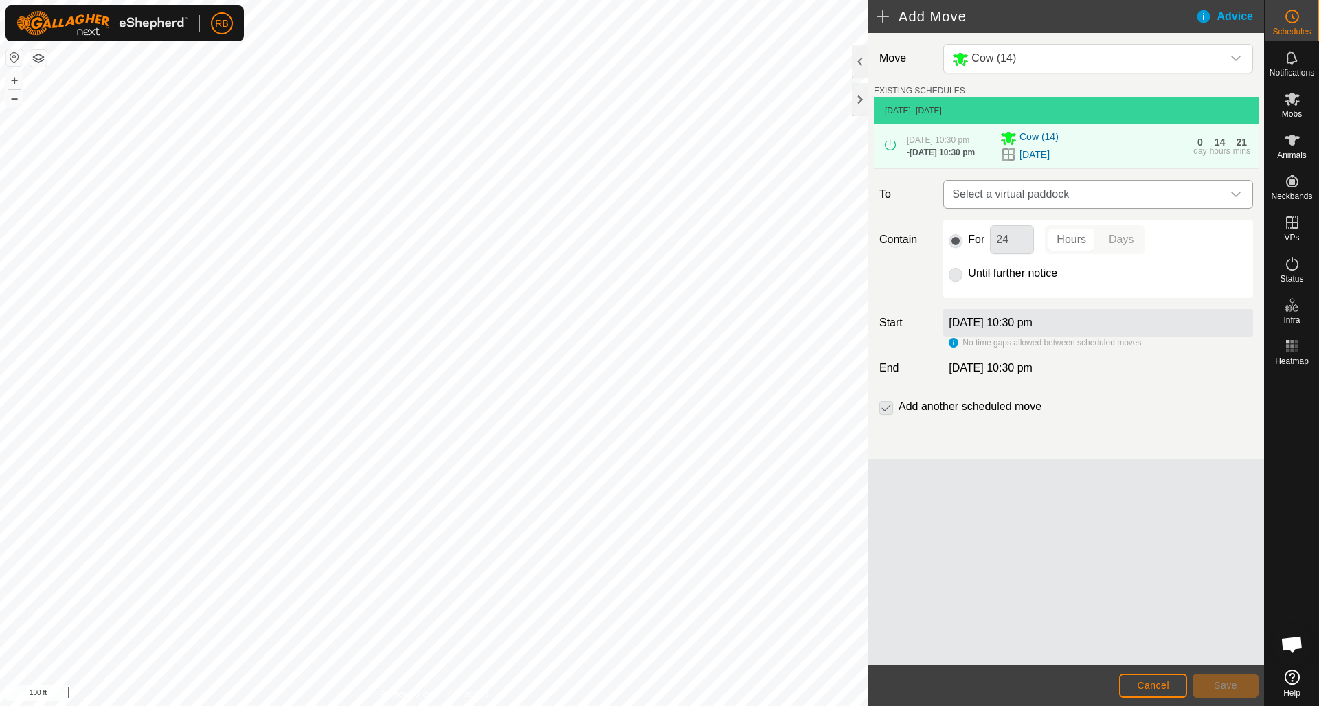
click at [1237, 200] on icon "dropdown trigger" at bounding box center [1236, 194] width 11 height 11
click at [1239, 200] on icon "dropdown trigger" at bounding box center [1236, 194] width 11 height 11
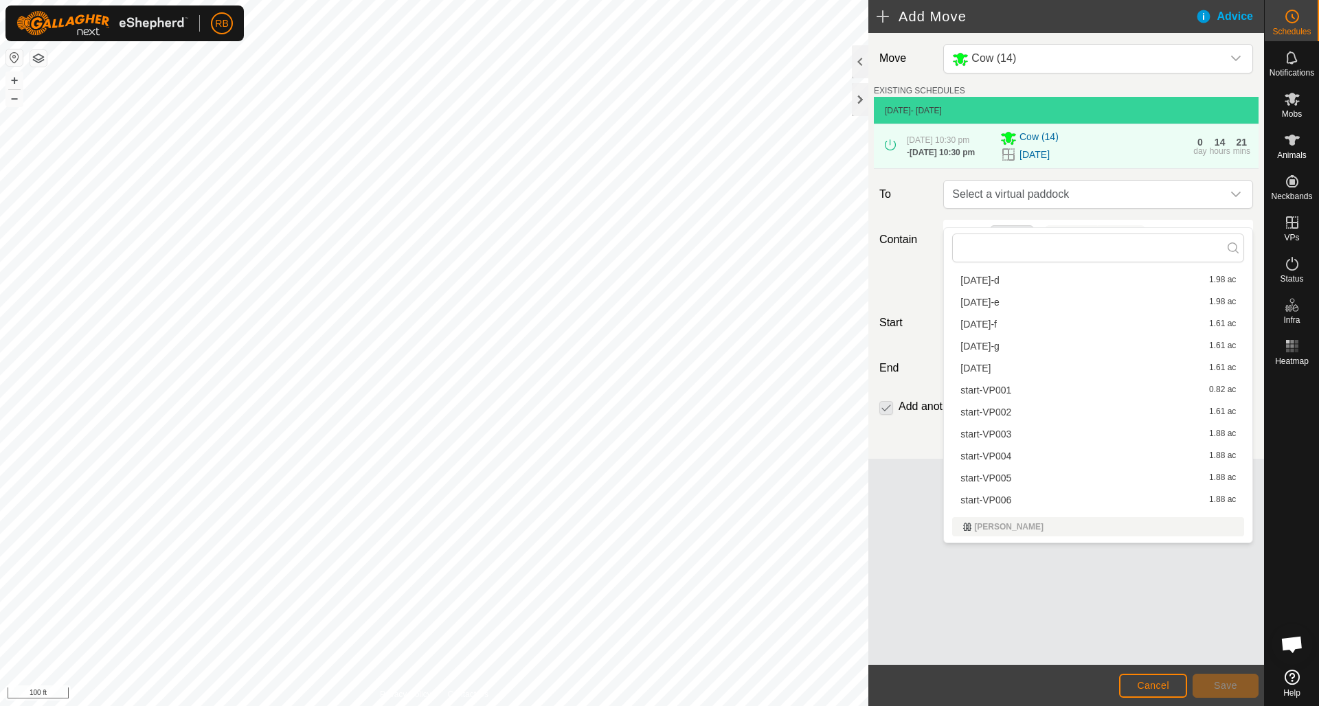
scroll to position [195, 0]
click at [1005, 386] on li "start-VP001 0.82 ac" at bounding box center [1099, 388] width 292 height 21
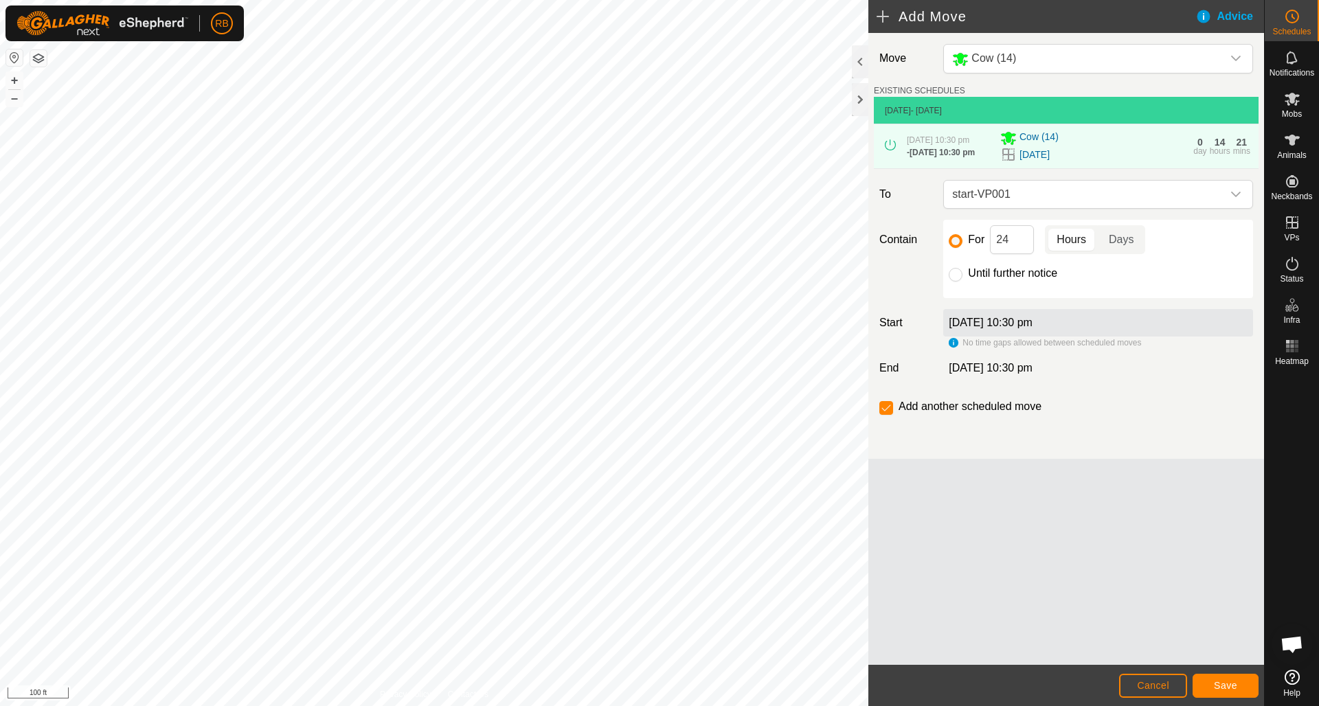
click at [1237, 683] on span "Save" at bounding box center [1225, 685] width 23 height 11
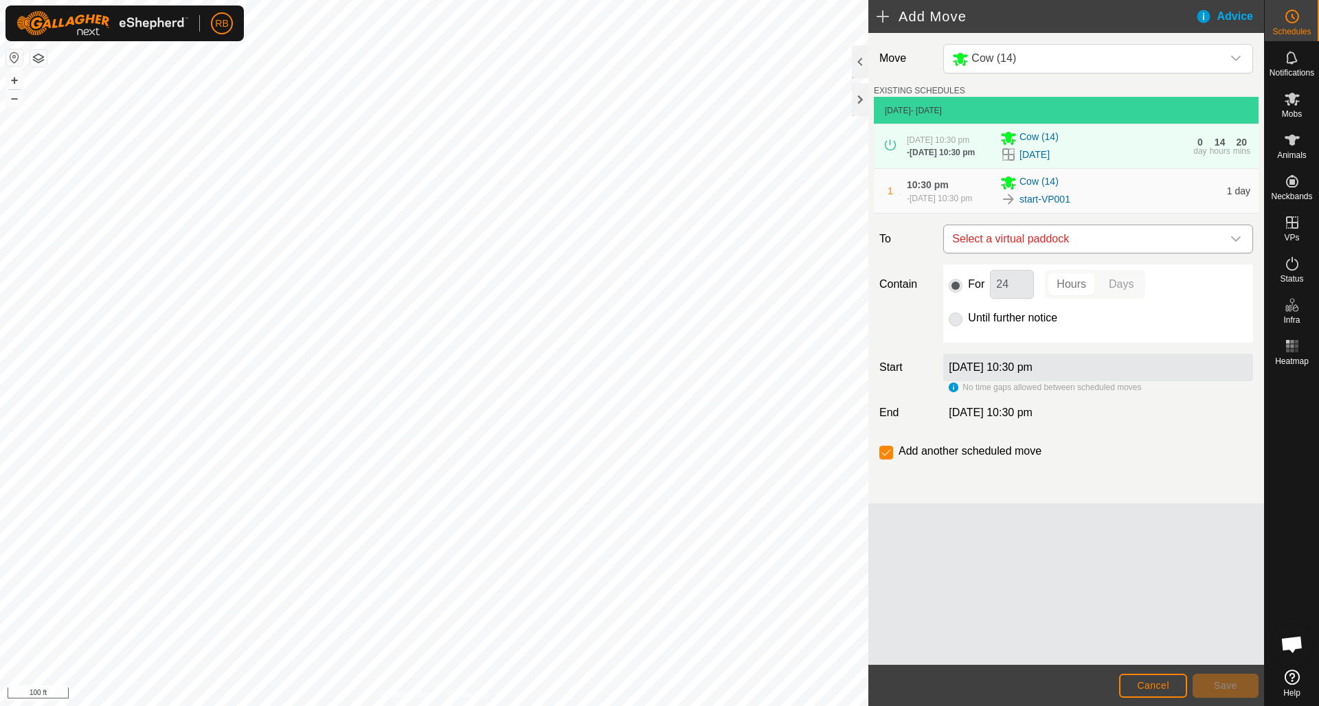
click at [1236, 245] on icon "dropdown trigger" at bounding box center [1236, 239] width 11 height 11
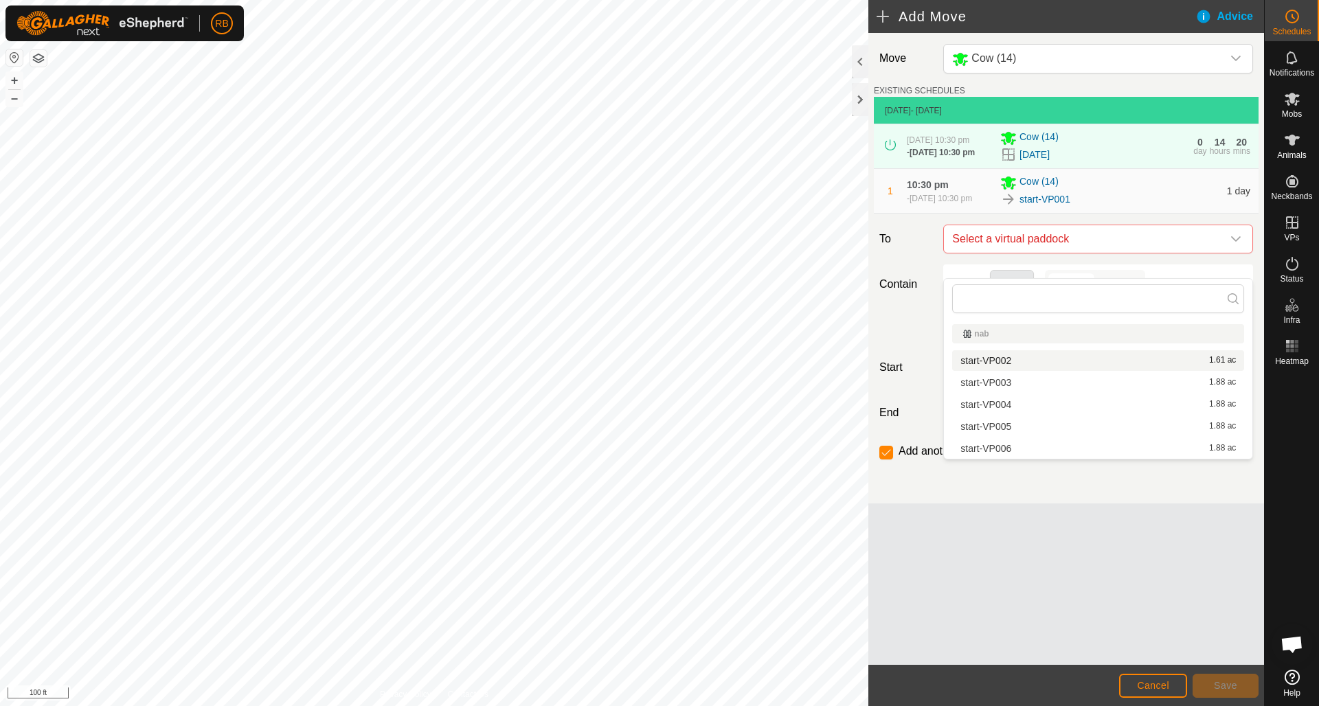
click at [1016, 359] on li "start-VP002 1.61 ac" at bounding box center [1099, 360] width 292 height 21
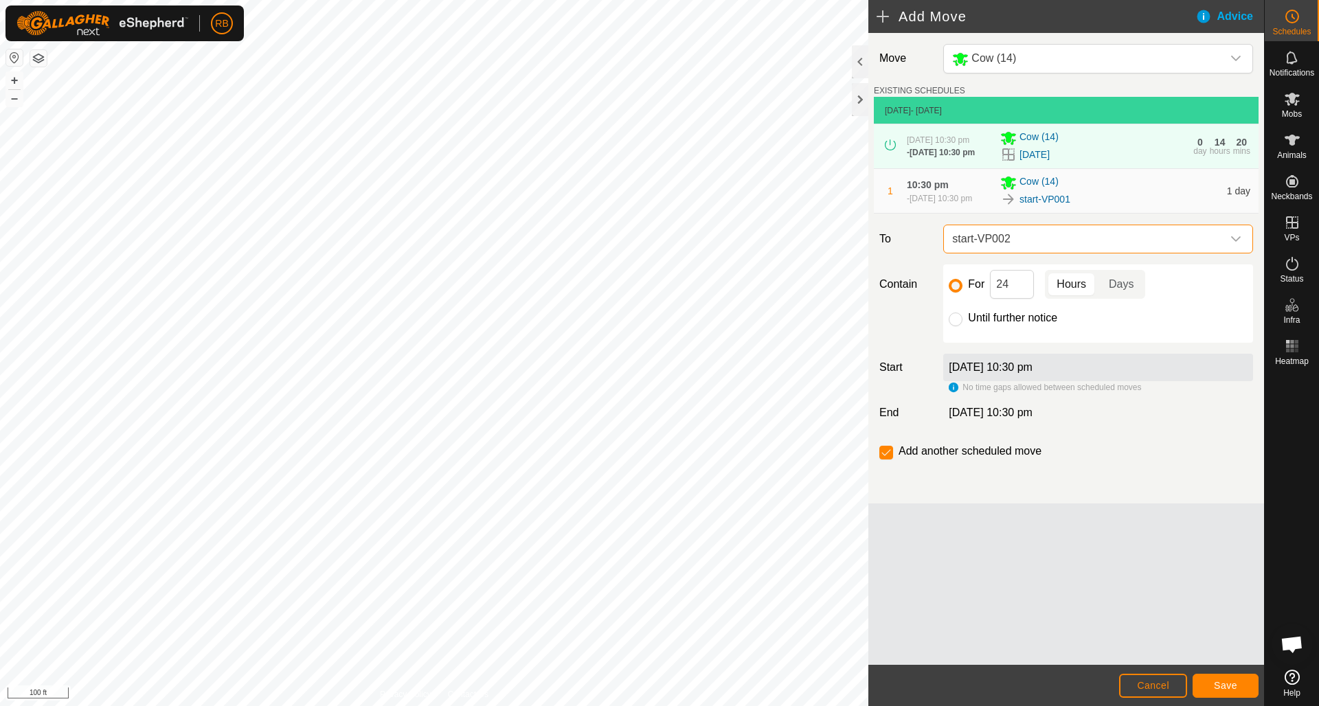
click at [1232, 689] on span "Save" at bounding box center [1225, 685] width 23 height 11
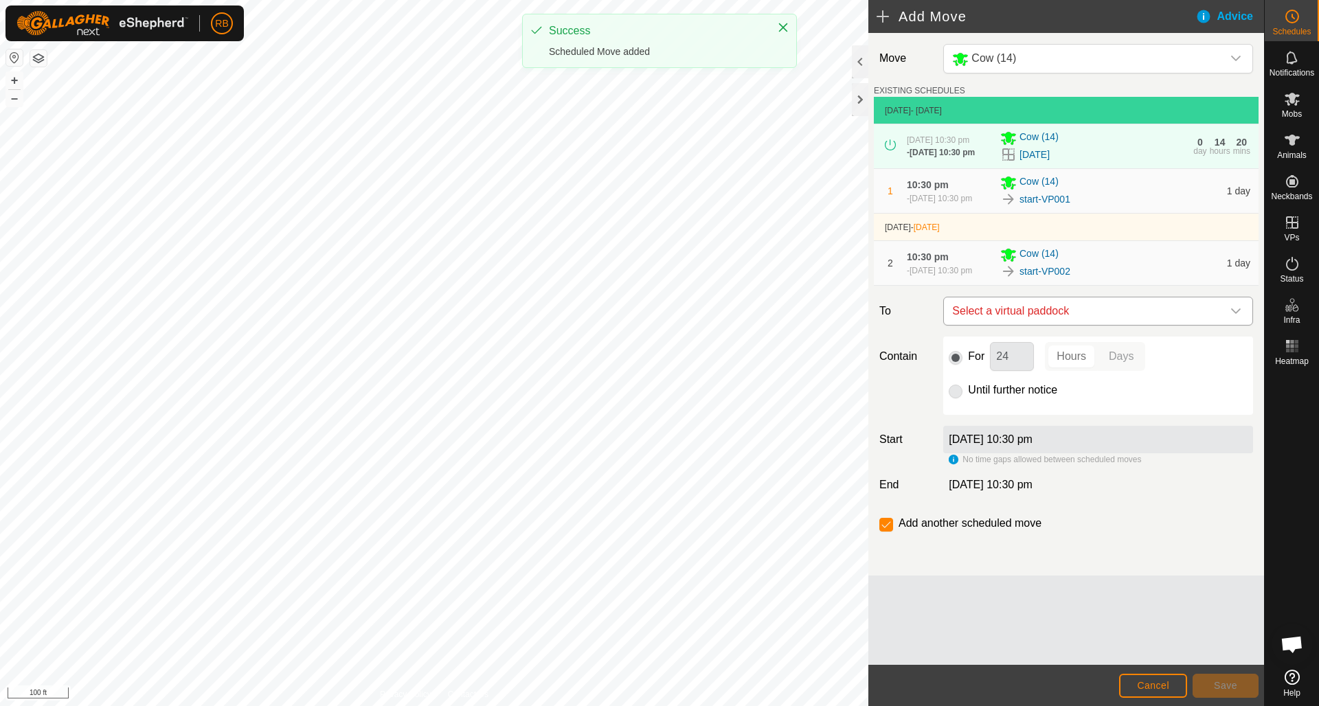
click at [1237, 317] on icon "dropdown trigger" at bounding box center [1236, 311] width 11 height 11
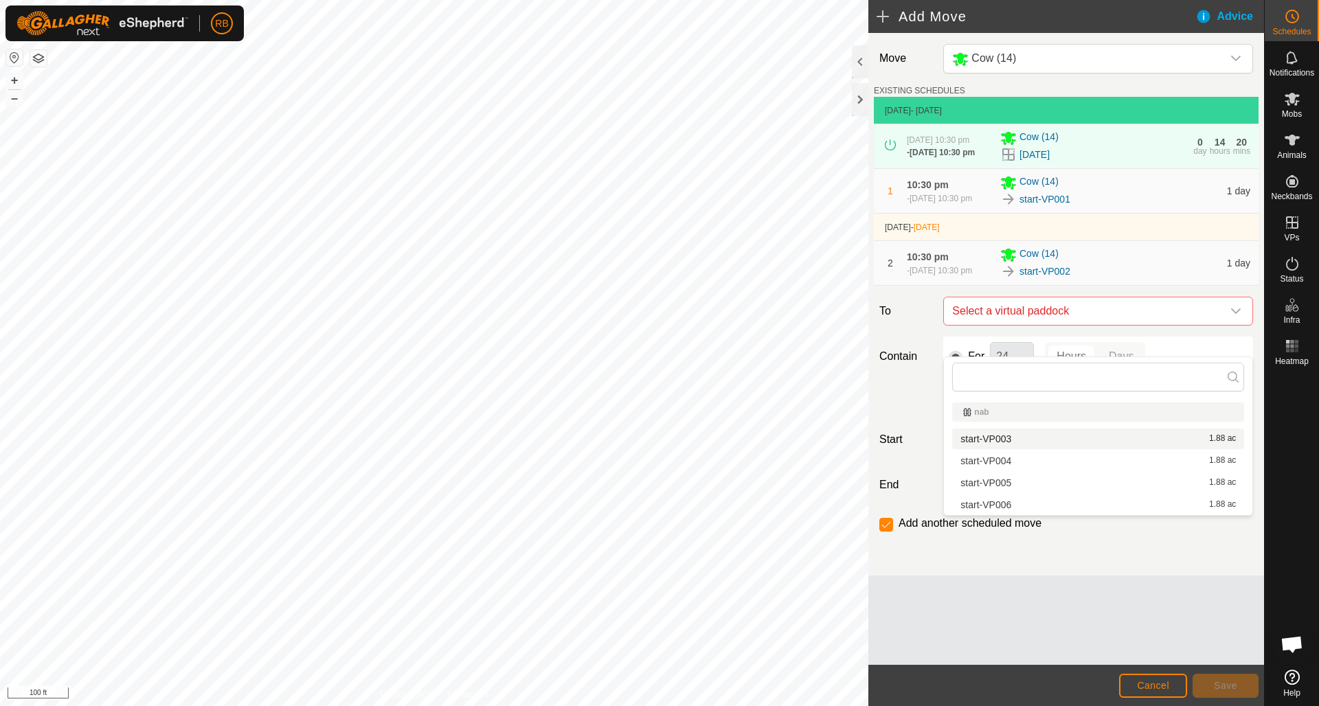
click at [1024, 438] on li "start-VP003 1.88 ac" at bounding box center [1099, 439] width 292 height 21
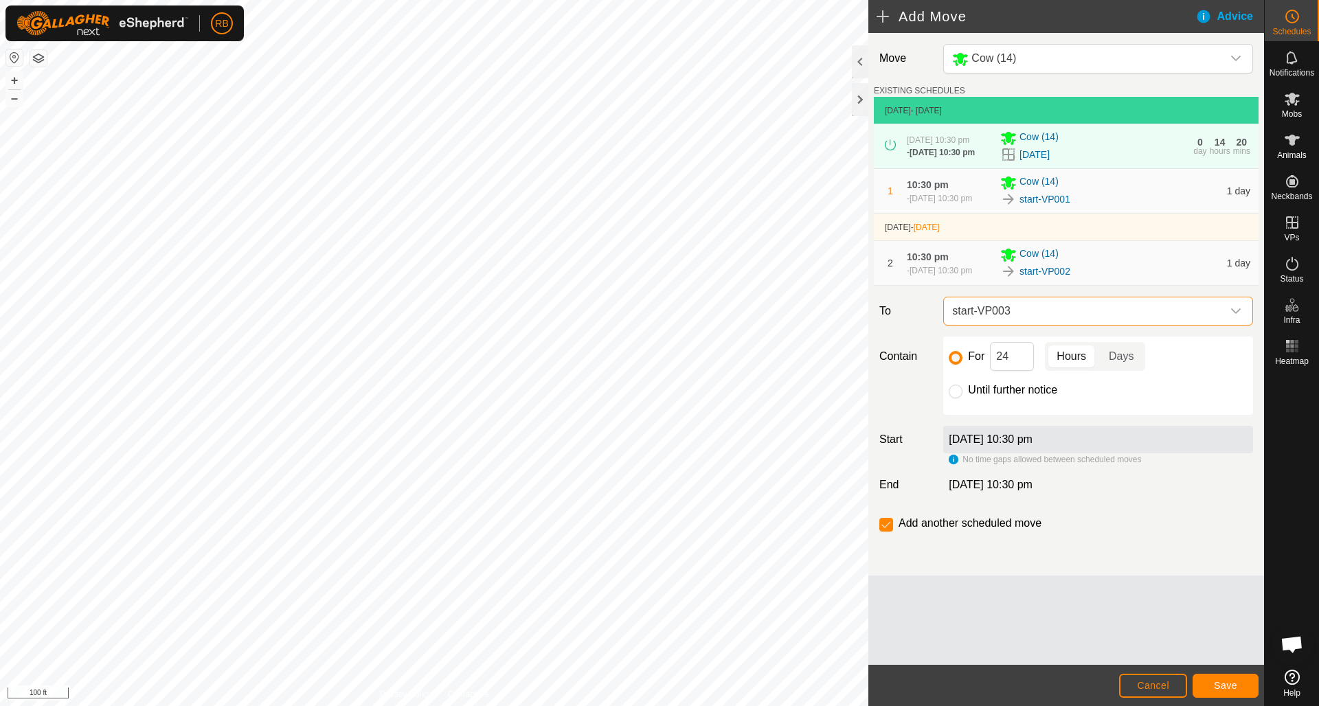
click at [1235, 685] on span "Save" at bounding box center [1225, 685] width 23 height 11
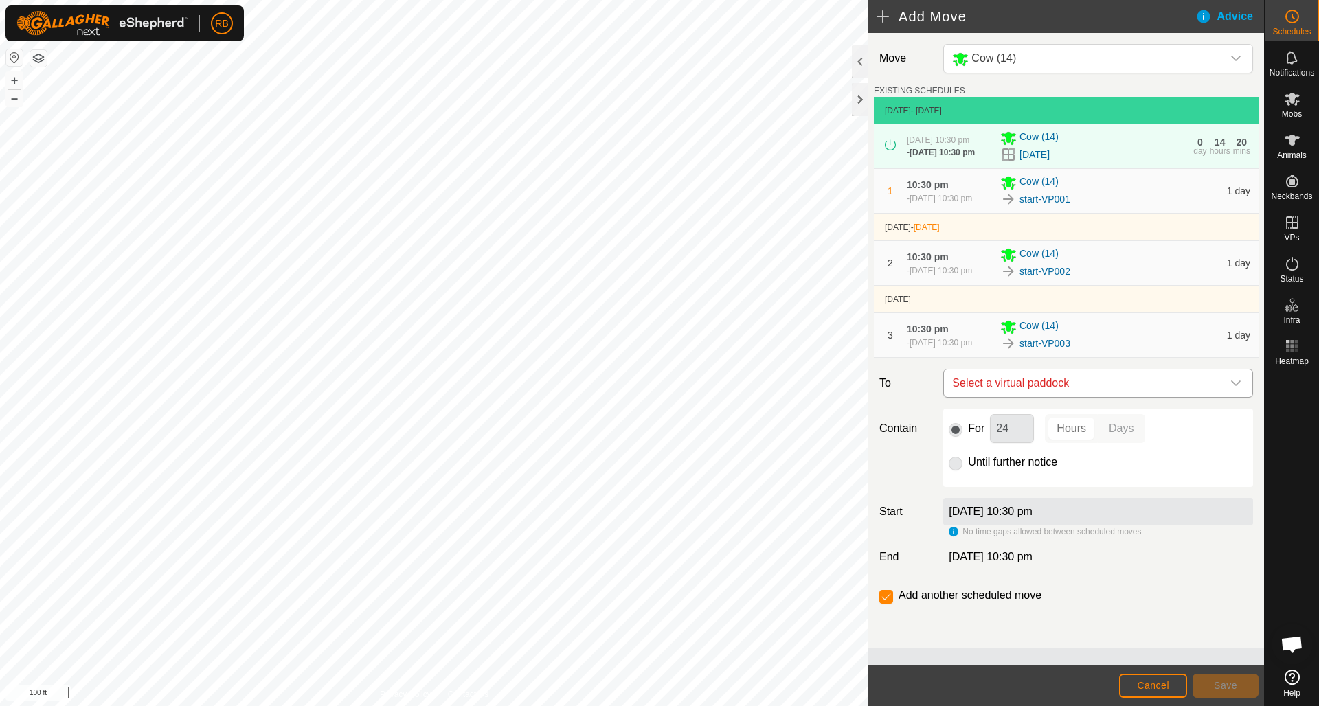
click at [1238, 389] on icon "dropdown trigger" at bounding box center [1236, 383] width 11 height 11
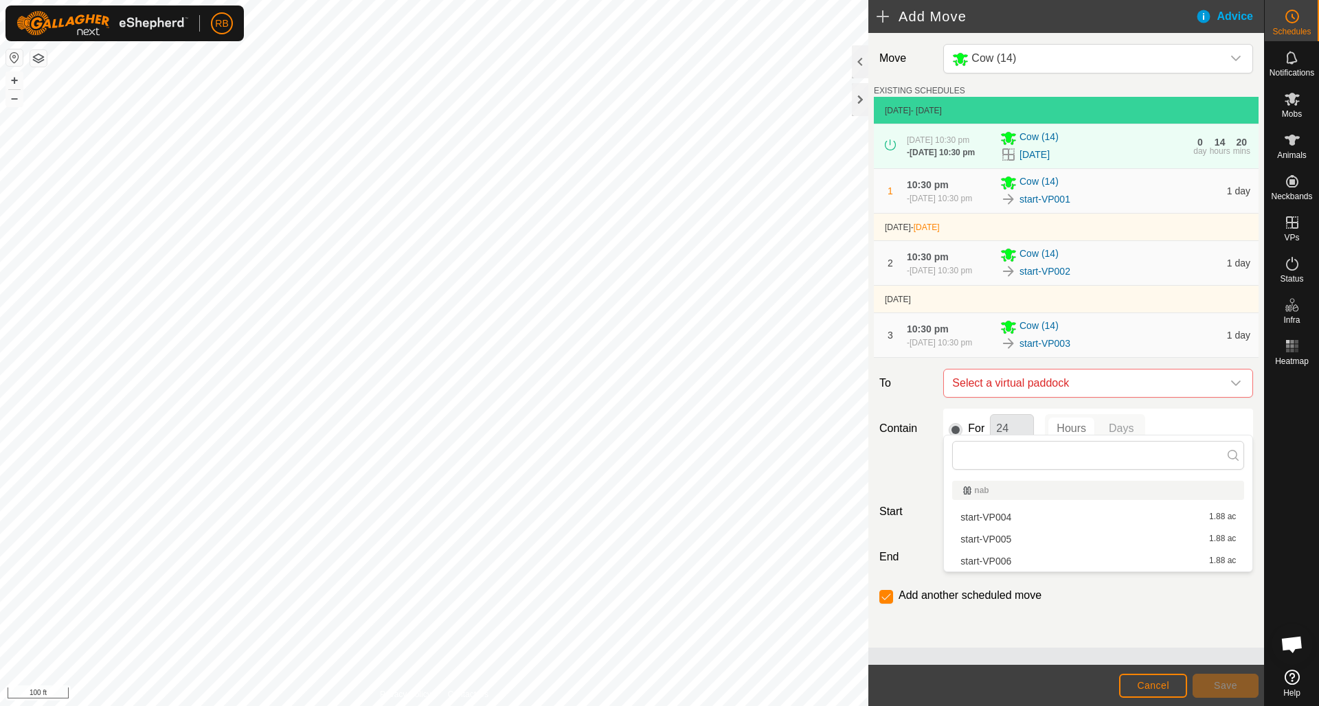
drag, startPoint x: 1011, startPoint y: 517, endPoint x: 1020, endPoint y: 522, distance: 10.1
click at [1012, 518] on li "start-VP004 1.88 ac" at bounding box center [1099, 517] width 292 height 21
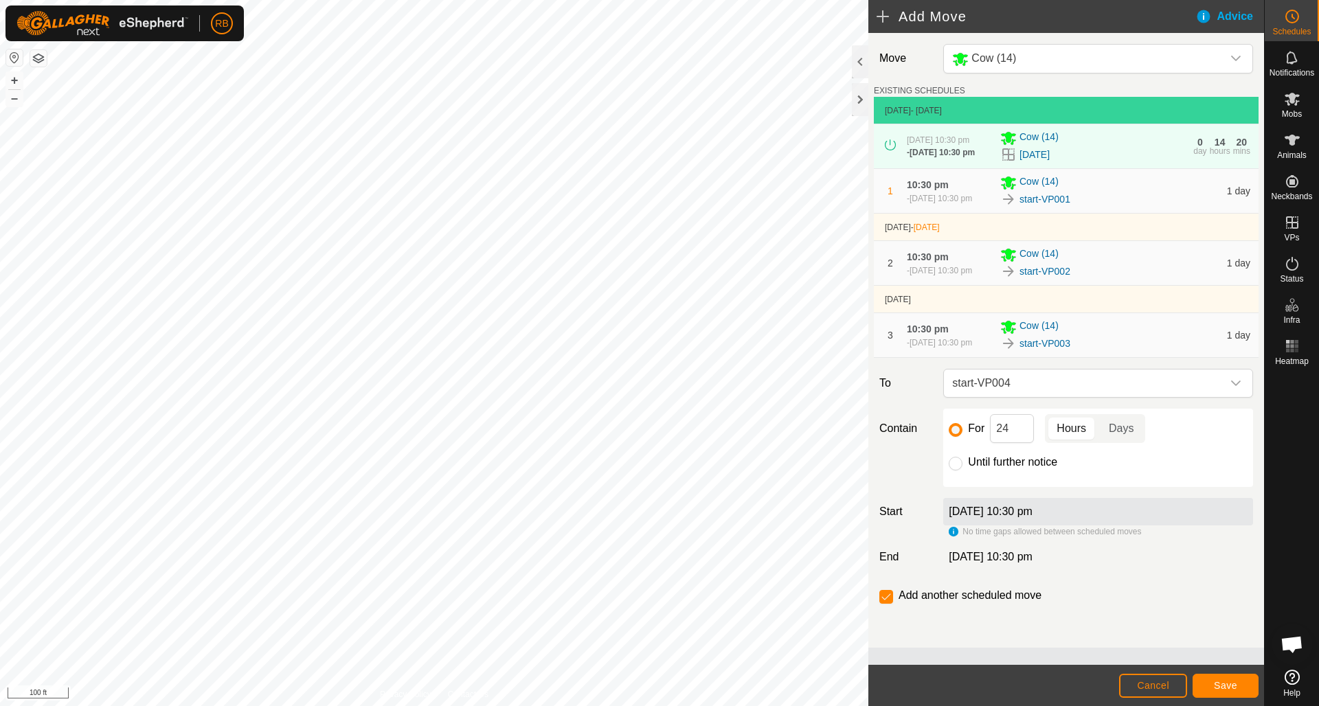
click at [1216, 685] on span "Save" at bounding box center [1225, 685] width 23 height 11
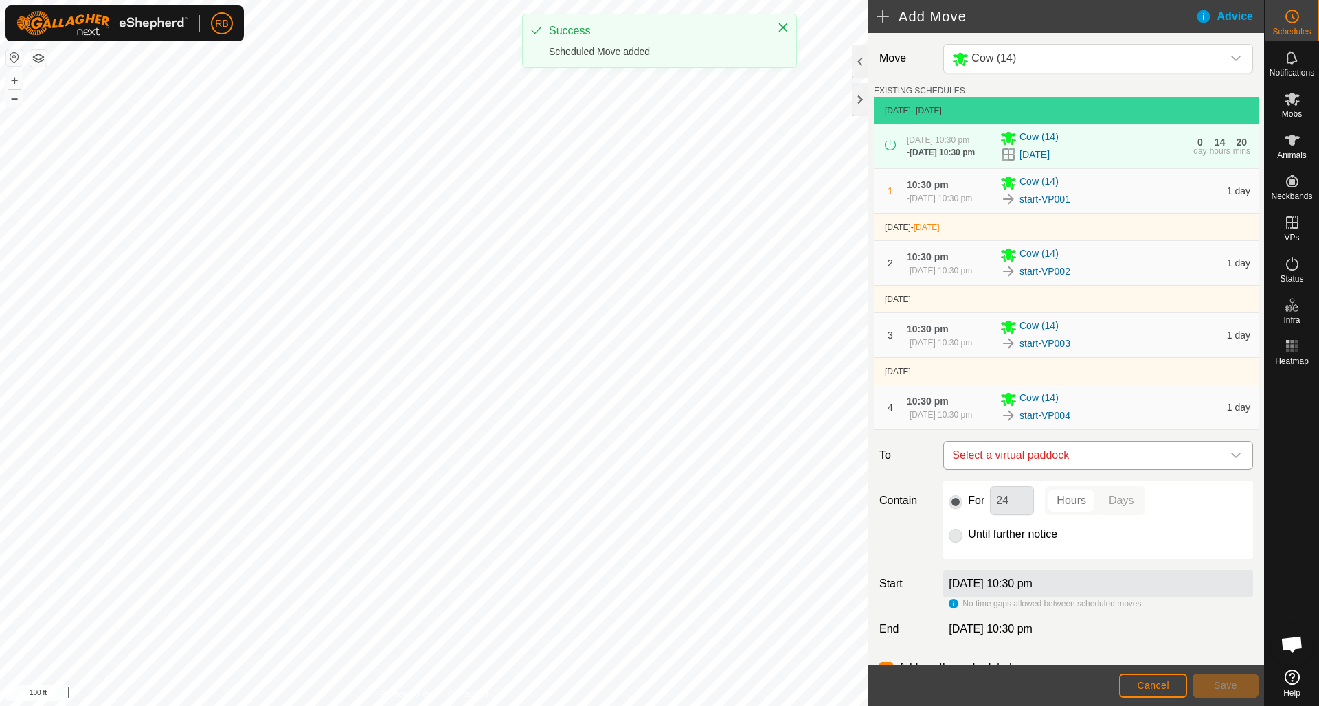
click at [1241, 461] on icon "dropdown trigger" at bounding box center [1236, 455] width 11 height 11
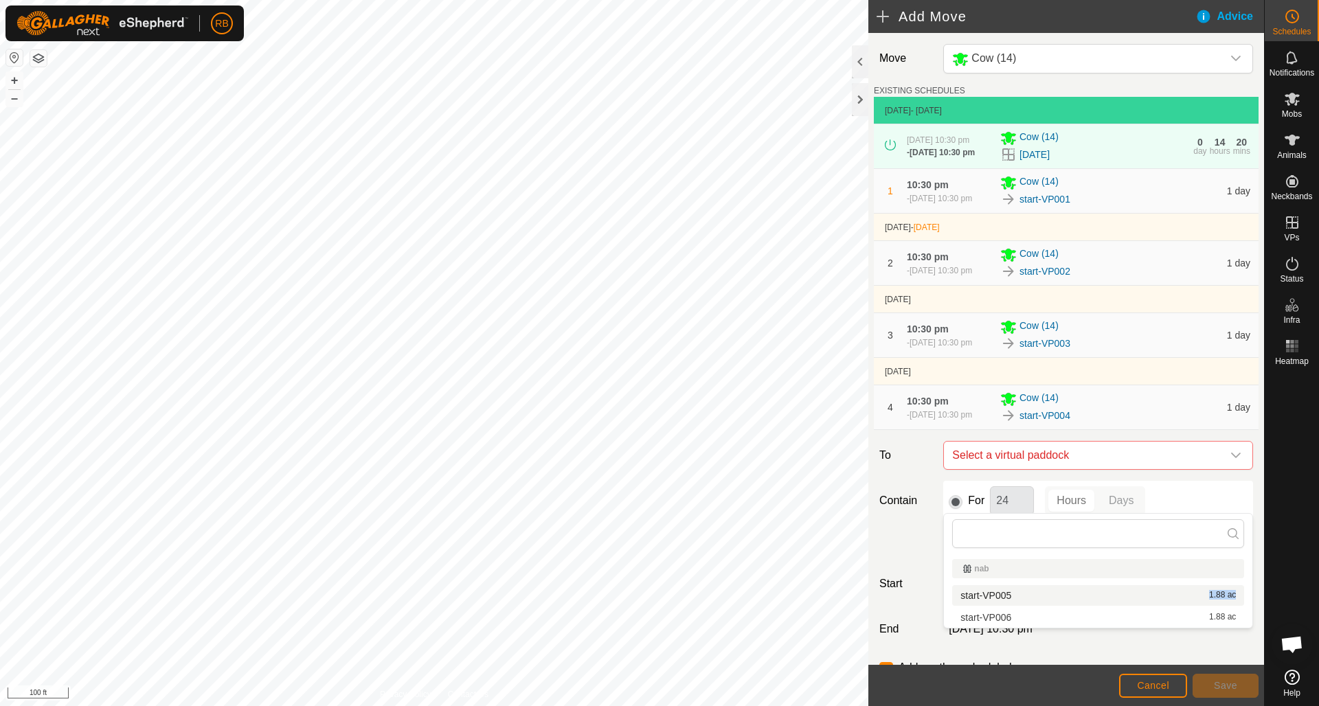
click at [1010, 597] on li "start-VP005 1.88 ac" at bounding box center [1099, 596] width 292 height 21
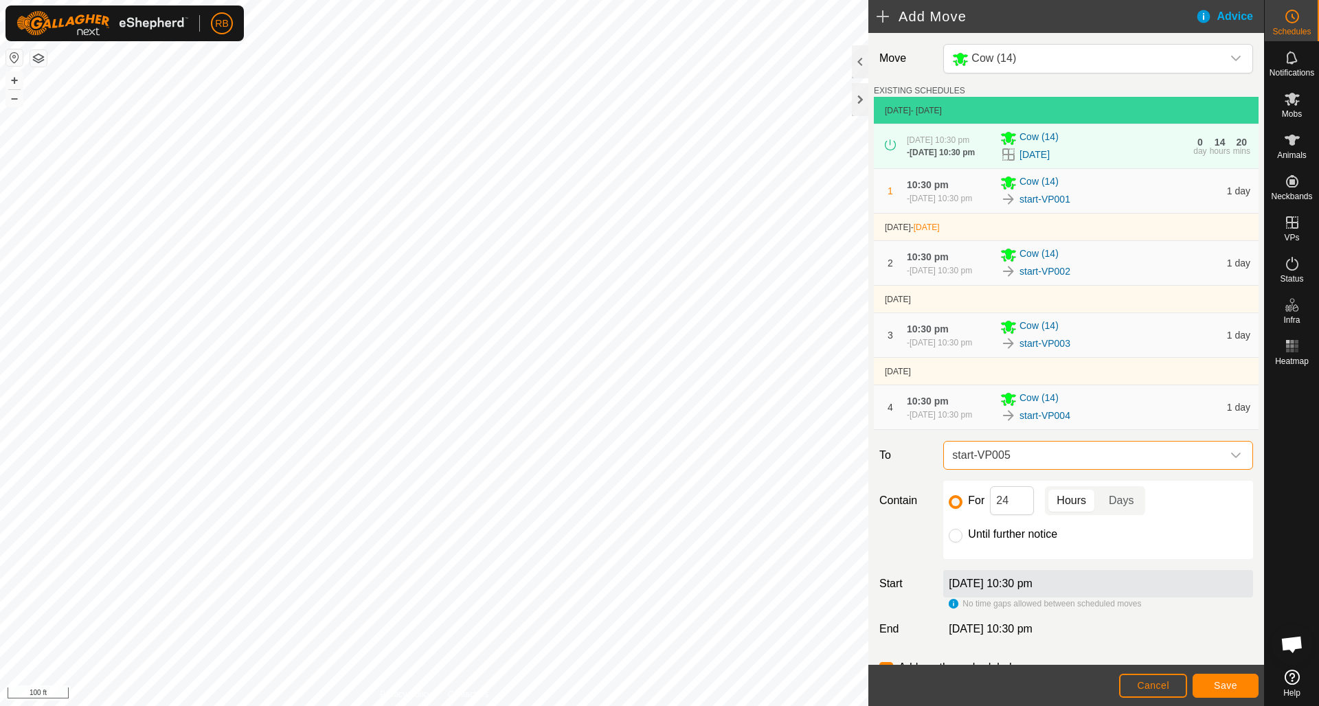
click at [1225, 684] on span "Save" at bounding box center [1225, 685] width 23 height 11
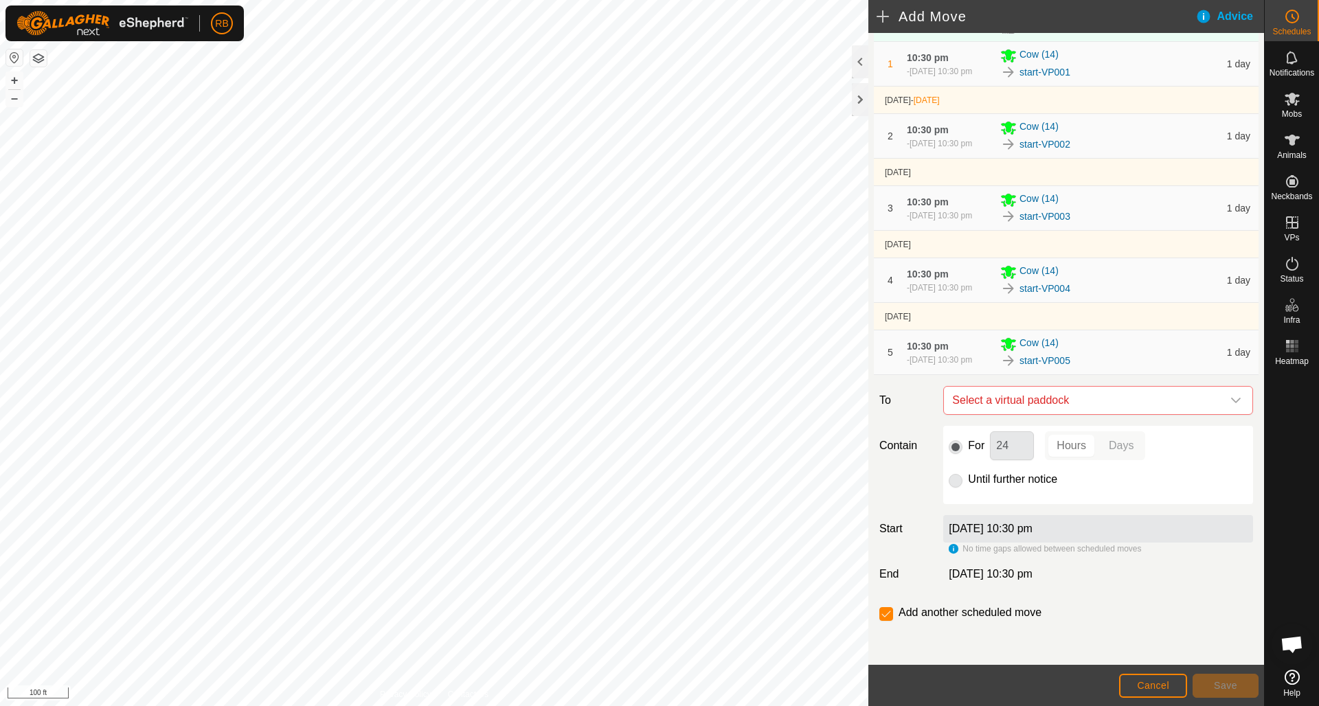
scroll to position [175, 0]
click at [1238, 399] on icon "dropdown trigger" at bounding box center [1236, 400] width 11 height 11
click at [1000, 496] on li "start-VP006 1.88 ac" at bounding box center [1099, 499] width 292 height 21
click at [1236, 694] on button "Save" at bounding box center [1226, 686] width 66 height 24
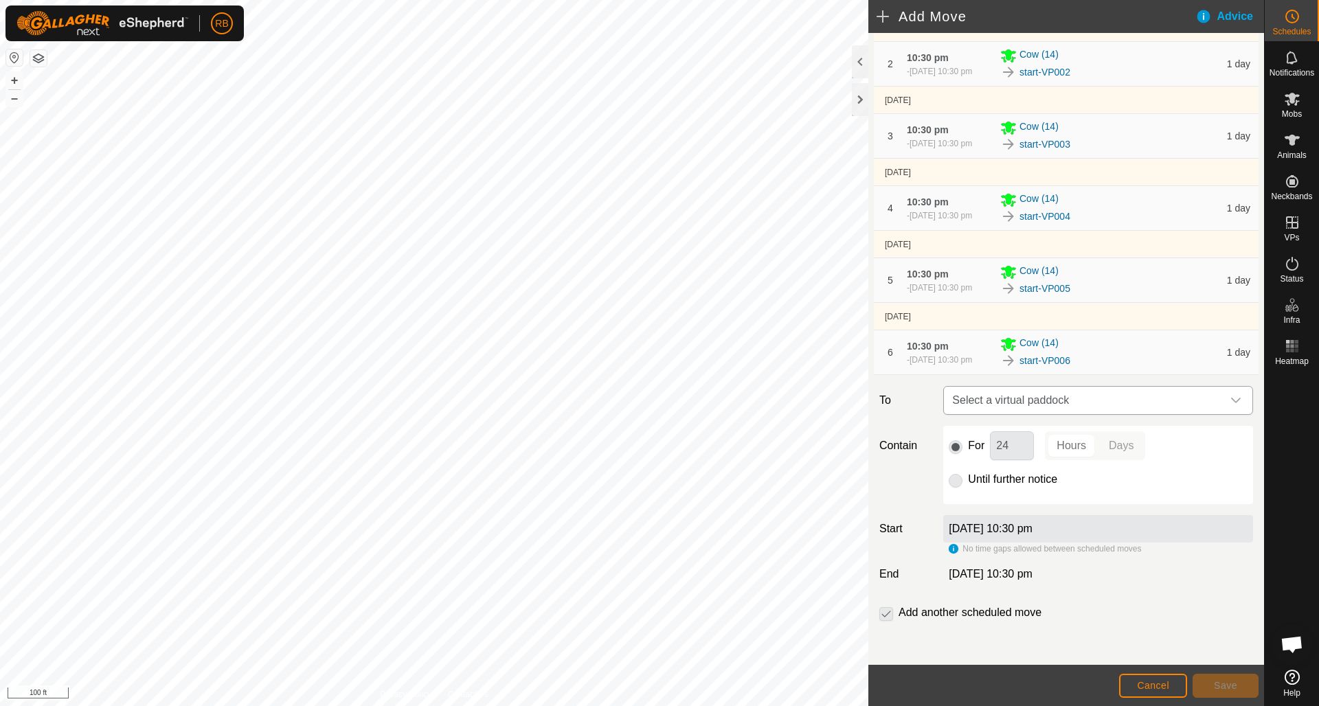
click at [1236, 399] on icon "dropdown trigger" at bounding box center [1236, 400] width 11 height 11
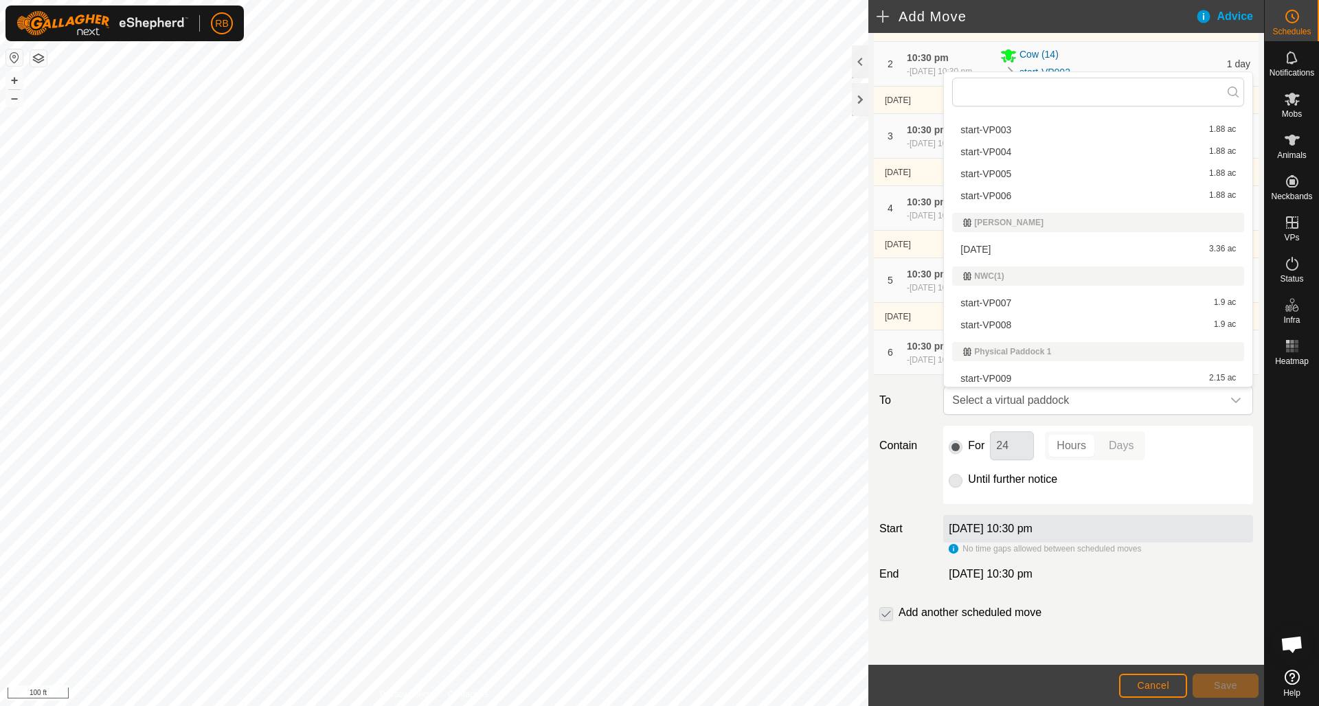
scroll to position [344, 0]
click at [1196, 577] on div "4 Sep 2025, 10:30 pm" at bounding box center [1098, 574] width 321 height 16
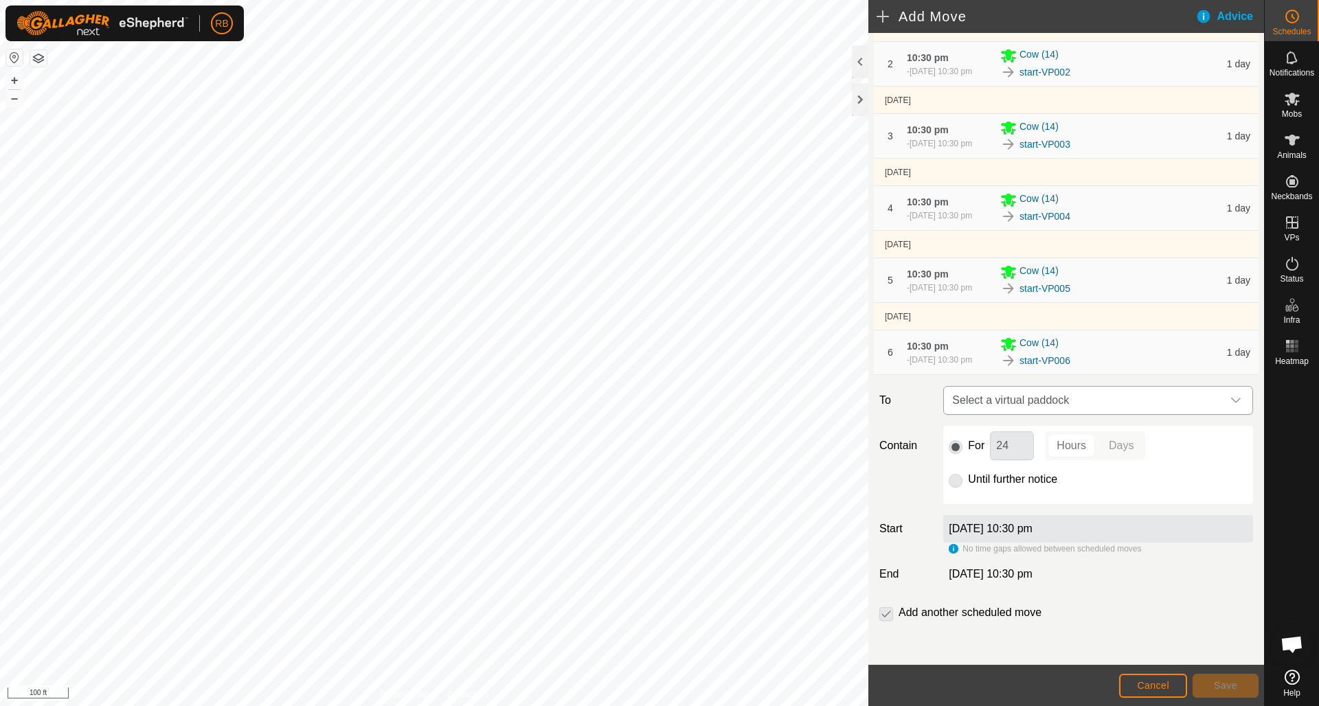
click at [1238, 397] on icon "dropdown trigger" at bounding box center [1236, 400] width 11 height 11
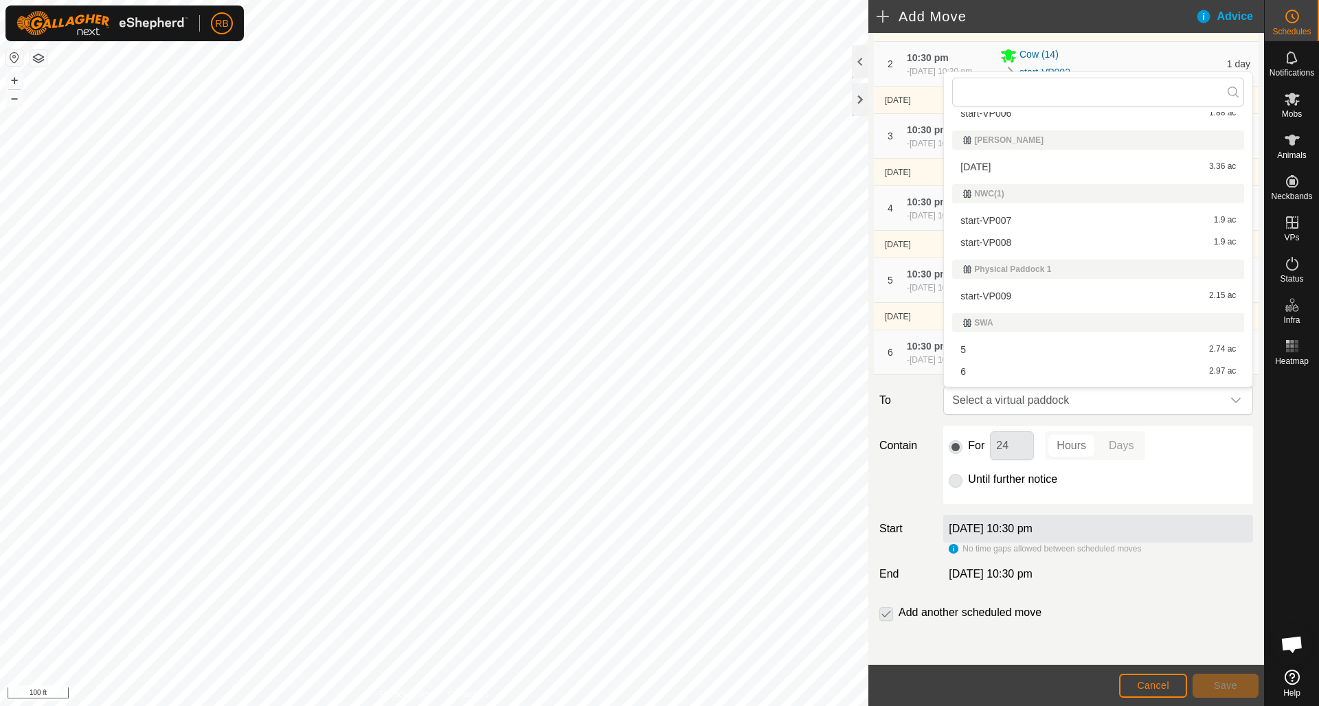
scroll to position [423, 0]
click at [1008, 219] on li "start-VP007 1.9 ac" at bounding box center [1099, 221] width 292 height 21
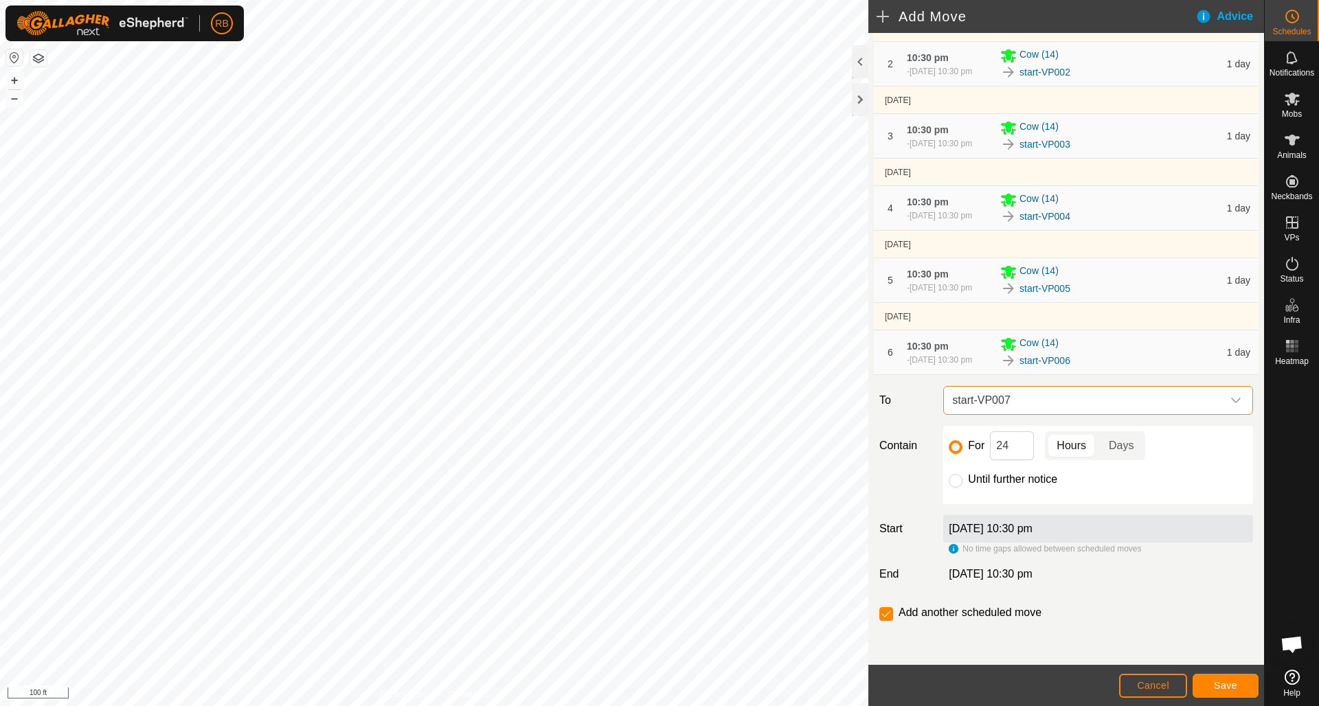
click at [1234, 687] on span "Save" at bounding box center [1225, 685] width 23 height 11
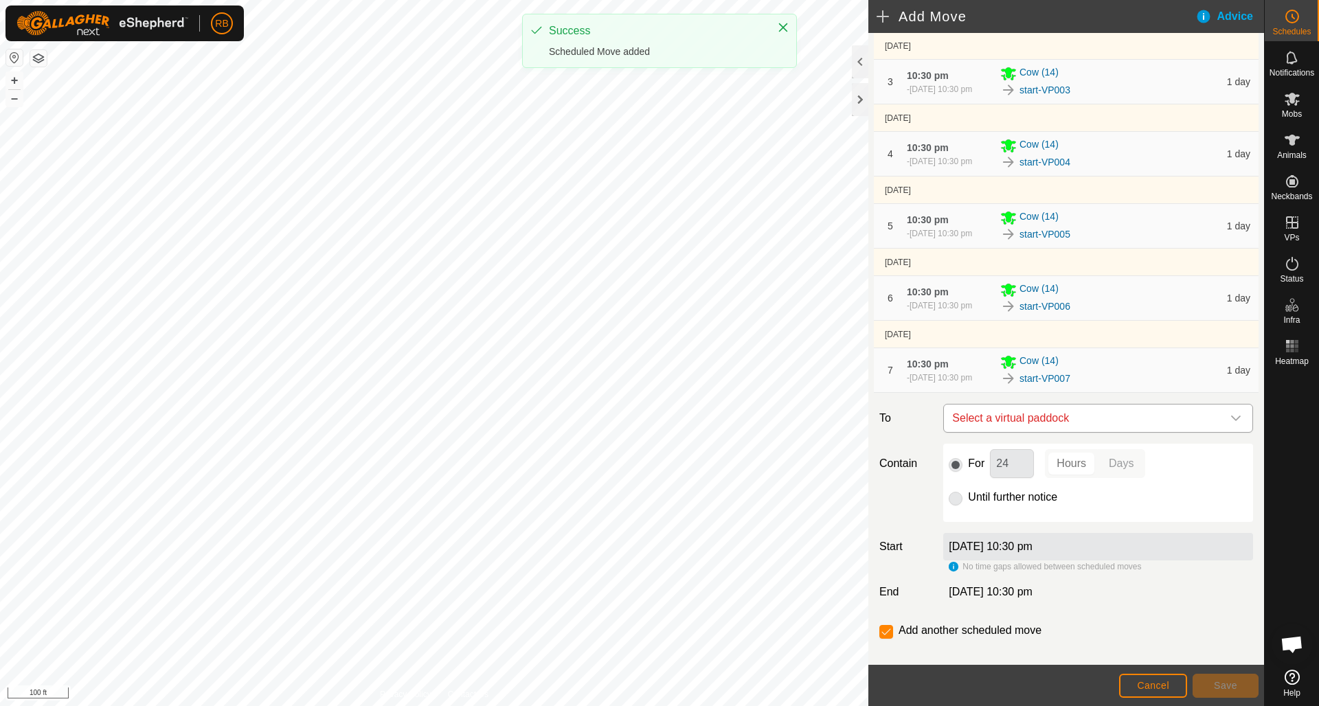
click at [1240, 432] on div "dropdown trigger" at bounding box center [1236, 418] width 27 height 27
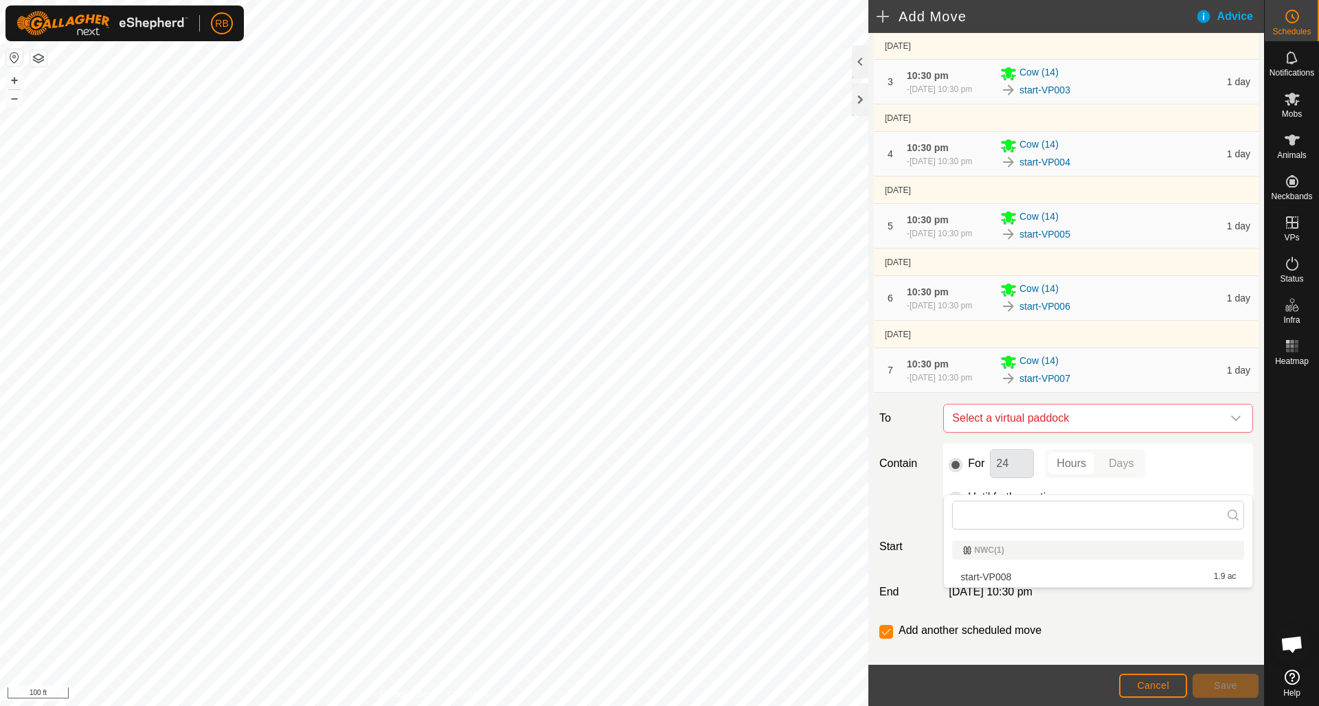
click at [1011, 577] on li "start-VP008 1.9 ac" at bounding box center [1099, 577] width 292 height 21
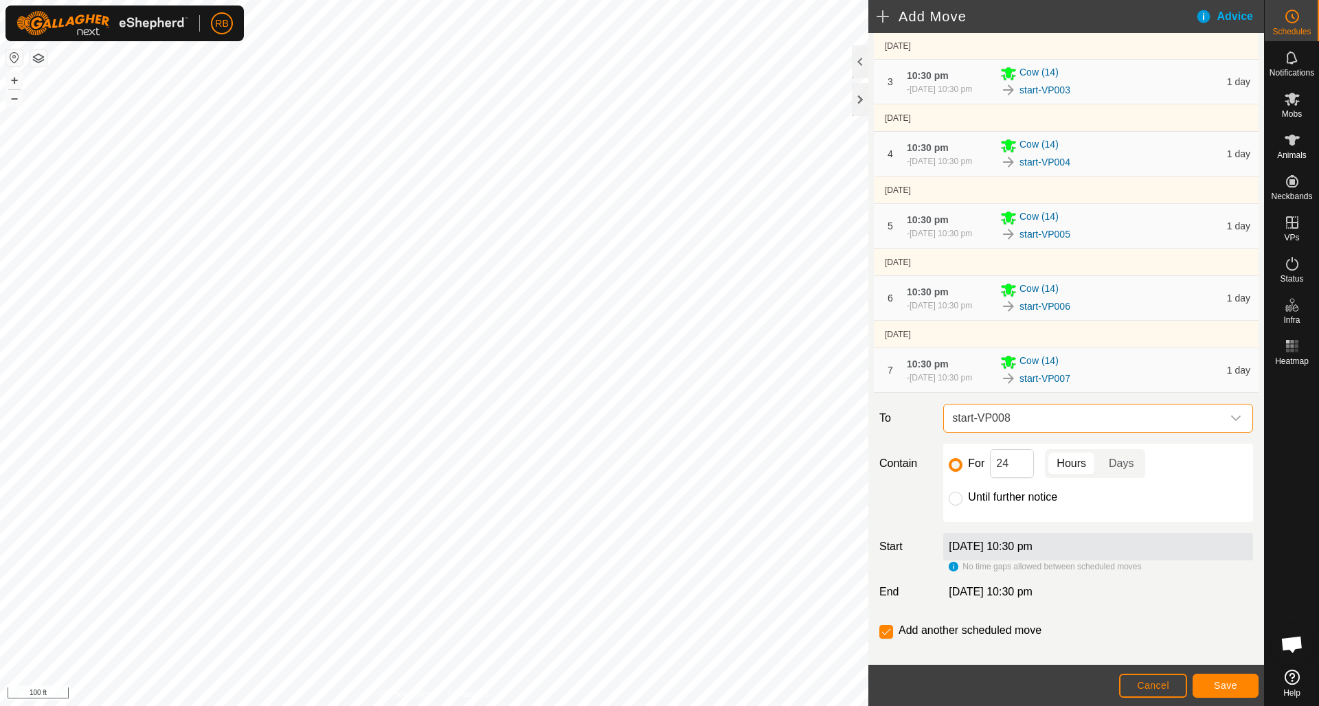
click at [1226, 686] on span "Save" at bounding box center [1225, 685] width 23 height 11
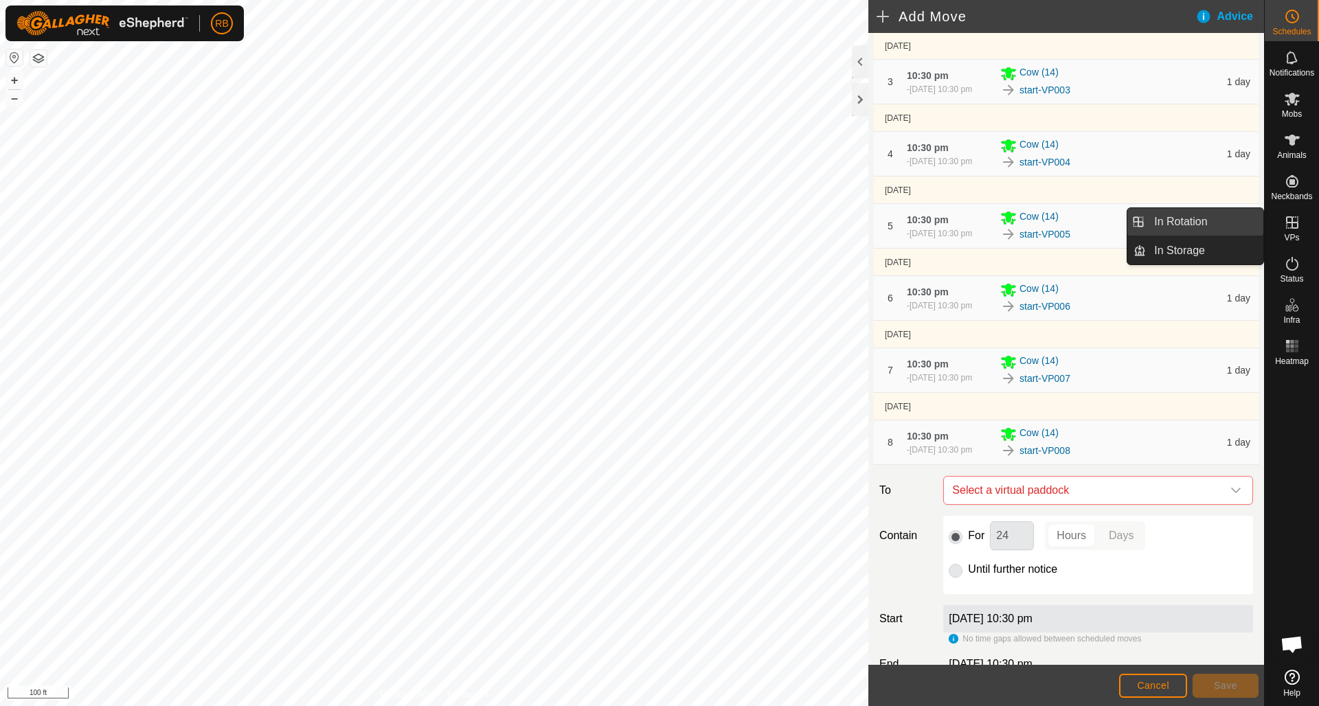
click at [1176, 225] on link "In Rotation" at bounding box center [1205, 221] width 118 height 27
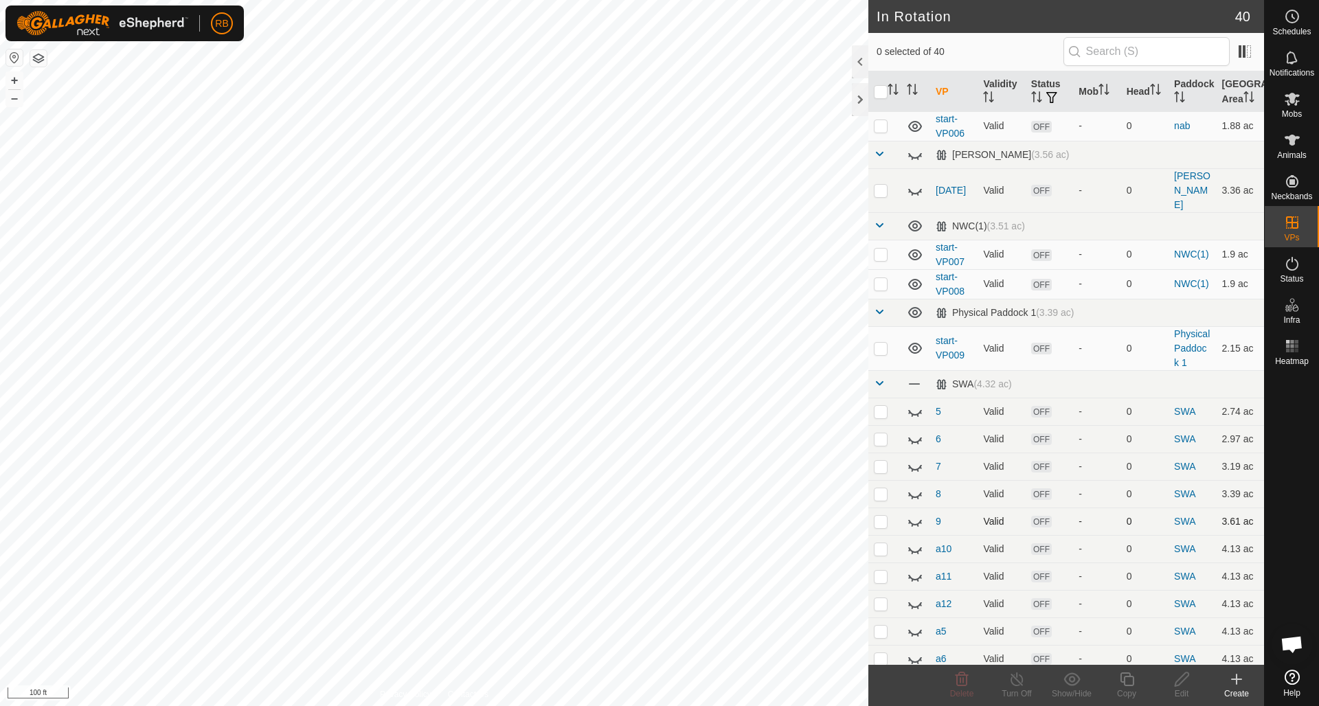
scroll to position [525, 0]
click at [1294, 95] on icon at bounding box center [1292, 99] width 15 height 13
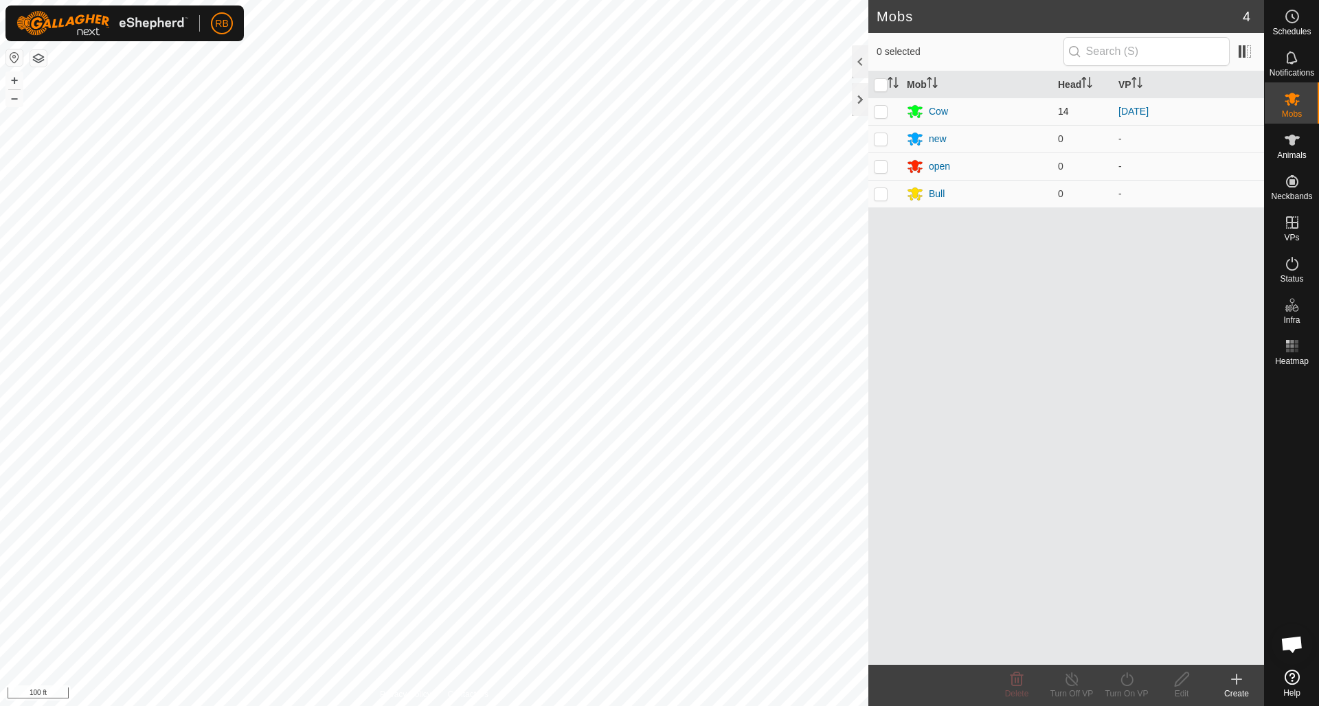
click at [881, 111] on p-checkbox at bounding box center [881, 111] width 14 height 11
checkbox input "true"
click at [1129, 680] on icon at bounding box center [1127, 679] width 17 height 16
click at [1128, 619] on link "Later" at bounding box center [1168, 620] width 136 height 27
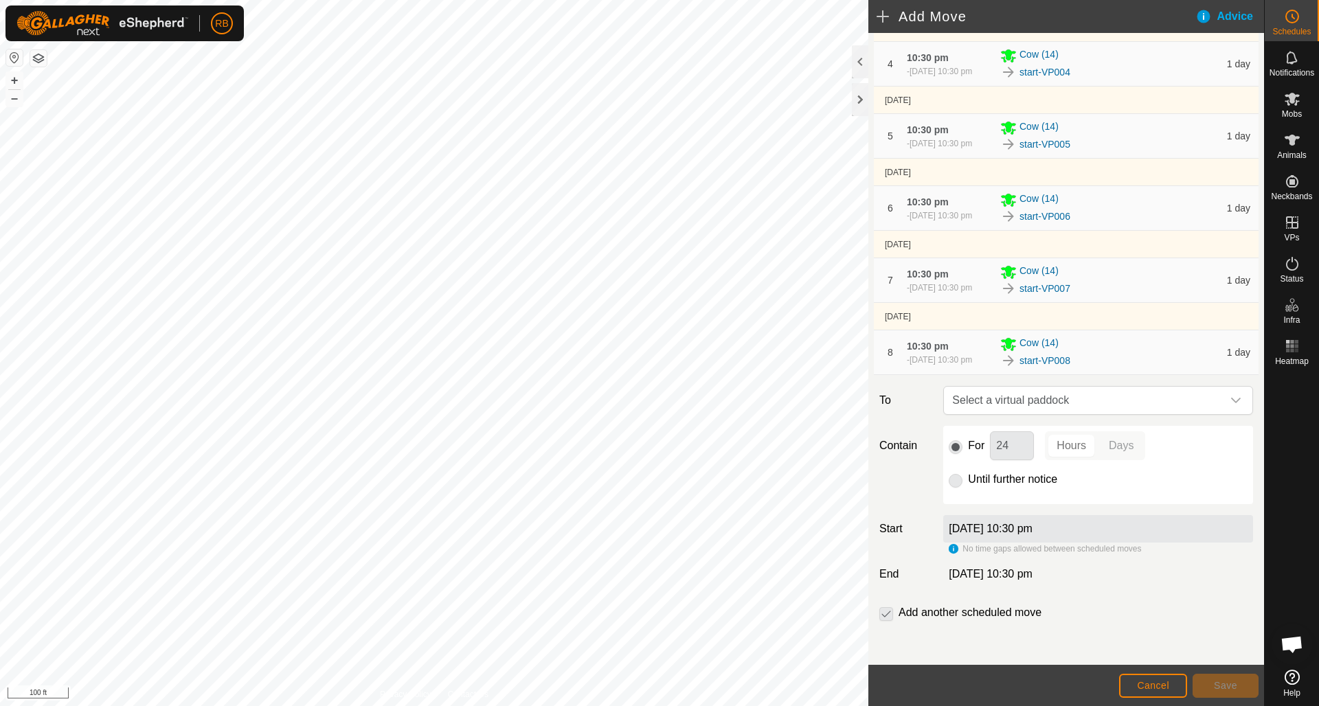
scroll to position [410, 0]
click at [1238, 399] on icon "dropdown trigger" at bounding box center [1236, 400] width 11 height 11
click at [1239, 406] on icon "dropdown trigger" at bounding box center [1236, 400] width 11 height 11
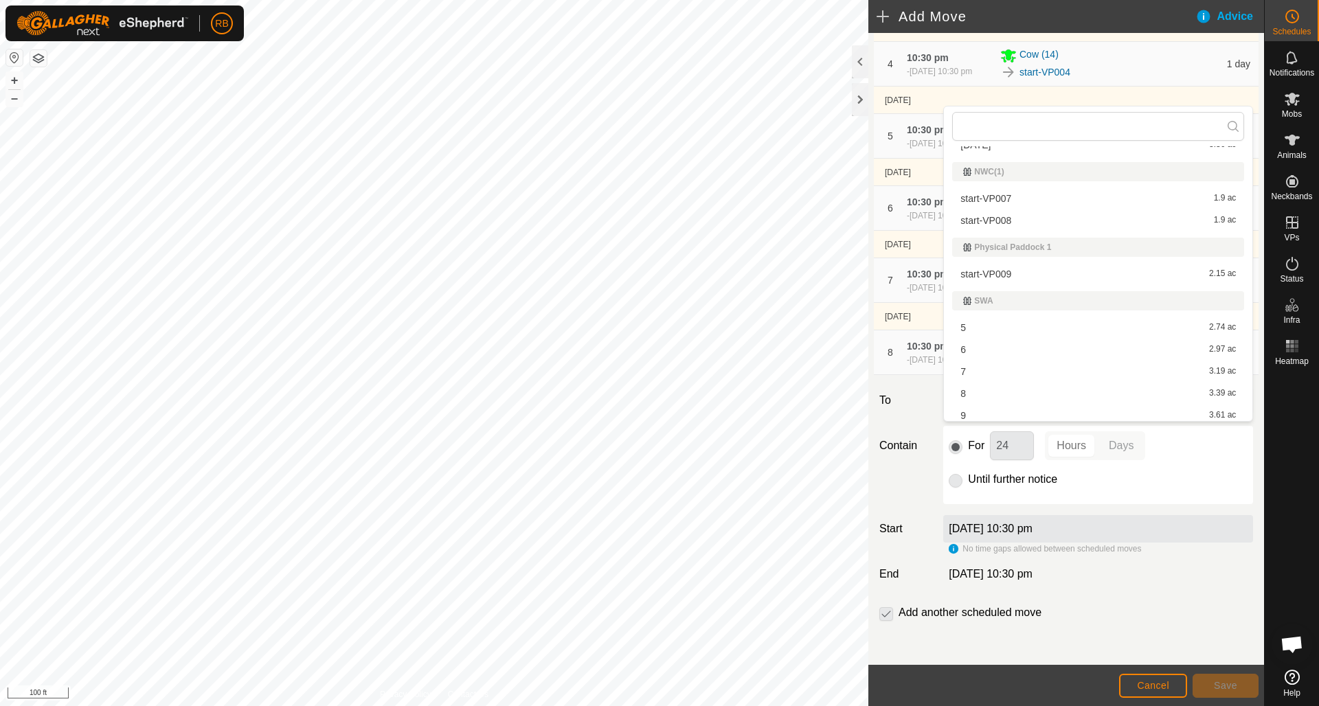
scroll to position [481, 0]
click at [974, 271] on li "start-VP009 2.15 ac" at bounding box center [1099, 273] width 292 height 21
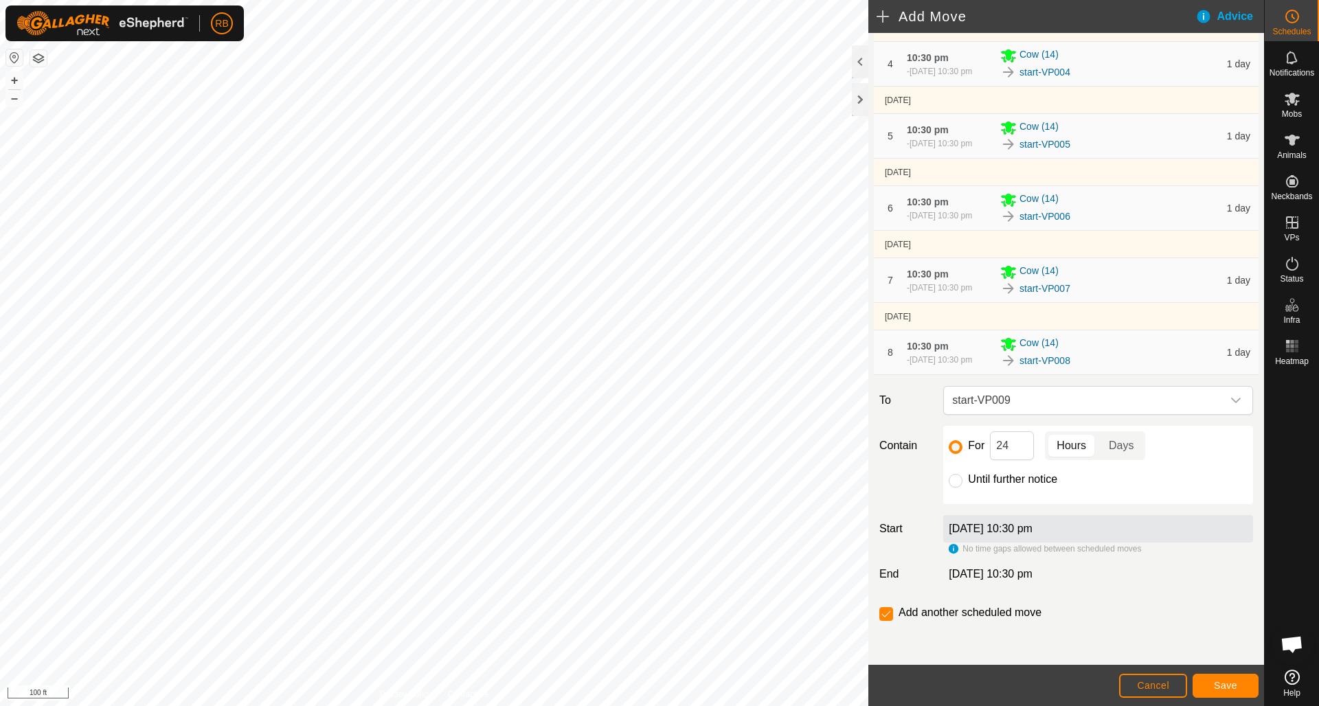
click at [1221, 688] on span "Save" at bounding box center [1225, 685] width 23 height 11
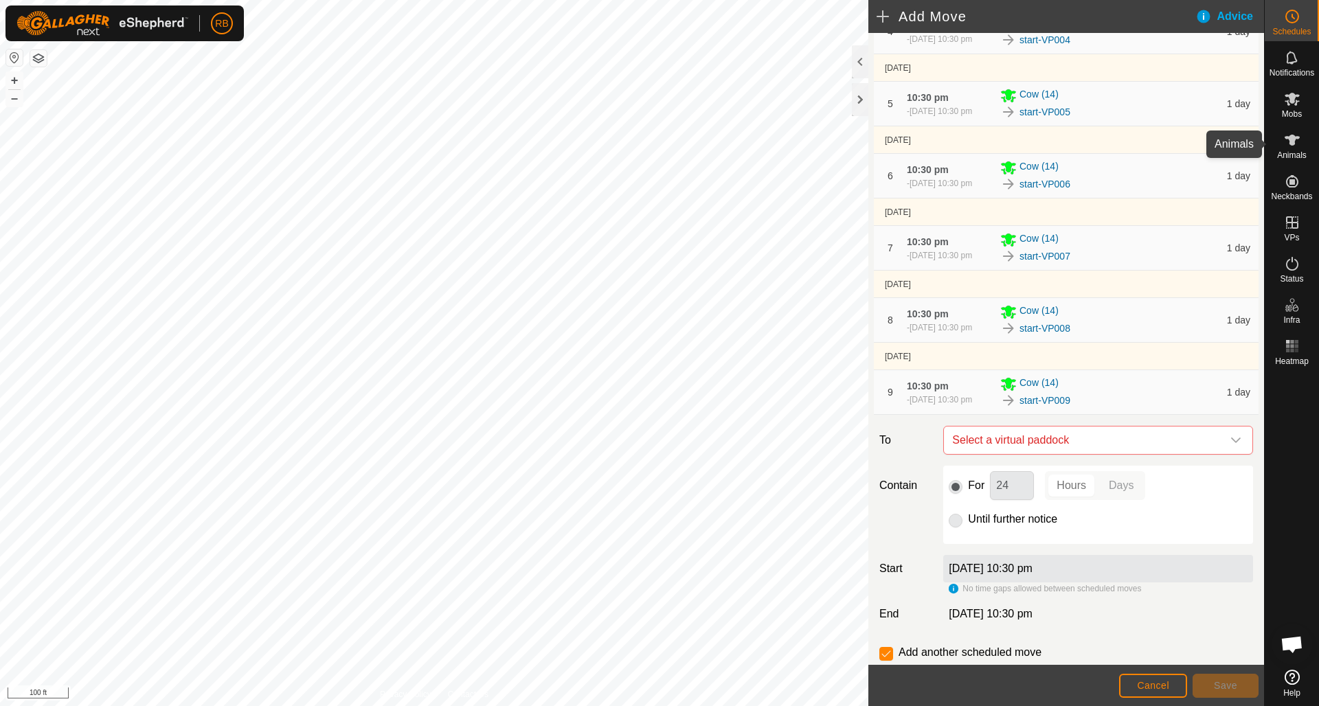
click at [1299, 133] on icon at bounding box center [1292, 140] width 16 height 16
